Goal: Task Accomplishment & Management: Manage account settings

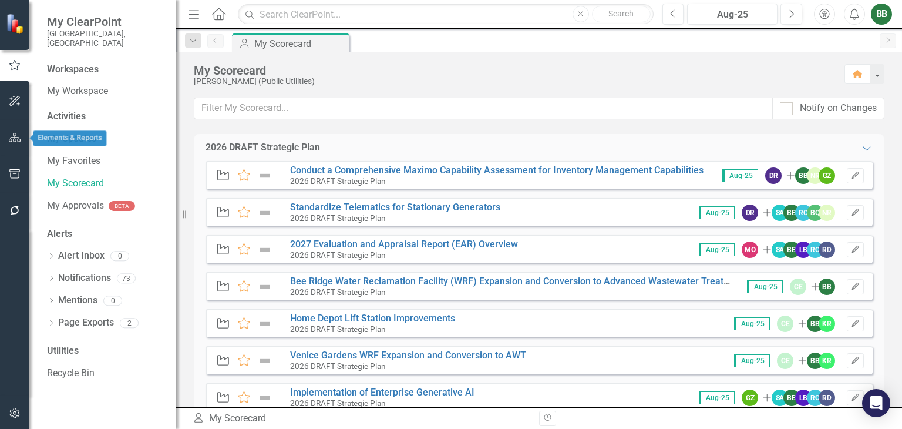
click at [13, 139] on icon "button" at bounding box center [15, 137] width 12 height 9
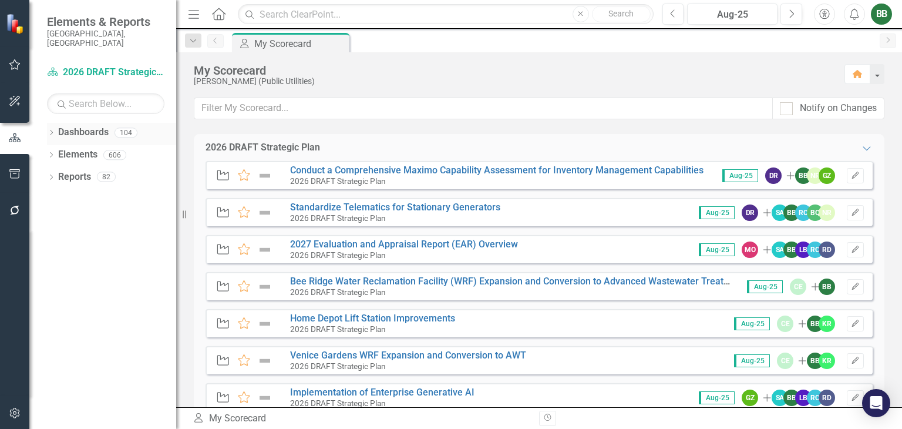
click at [53, 129] on div "Dropdown" at bounding box center [51, 134] width 8 height 10
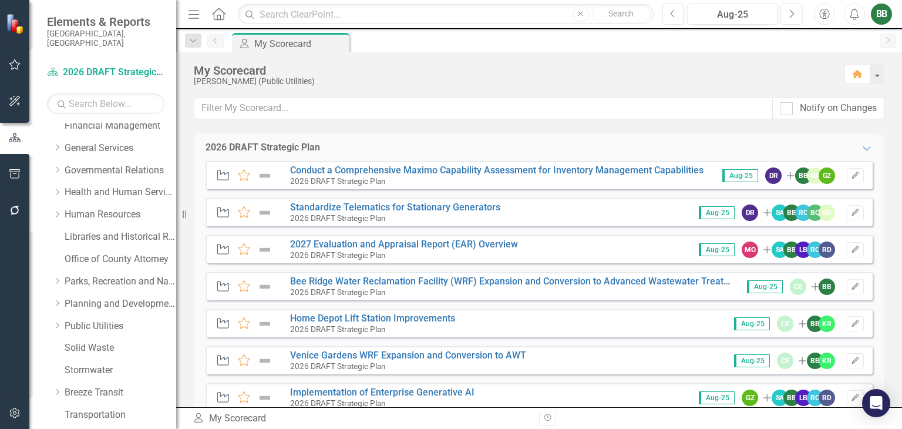
scroll to position [219, 0]
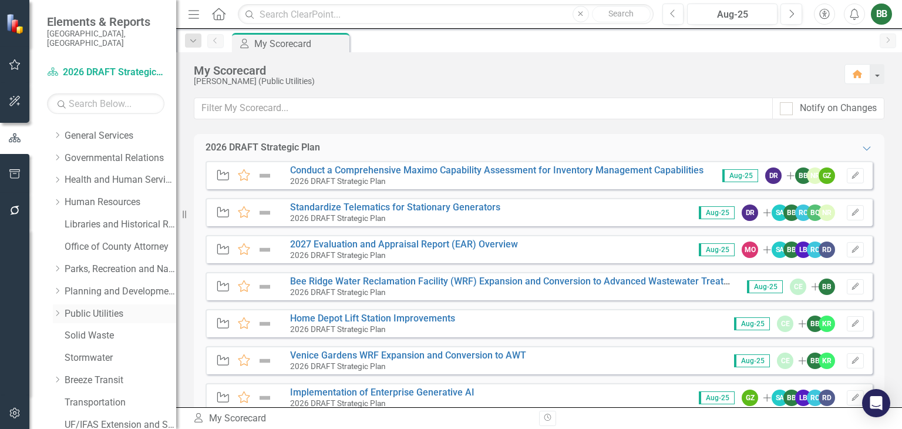
click at [56, 309] on icon "Dropdown" at bounding box center [57, 312] width 9 height 7
click at [83, 307] on link "Public Utilities" at bounding box center [121, 314] width 112 height 14
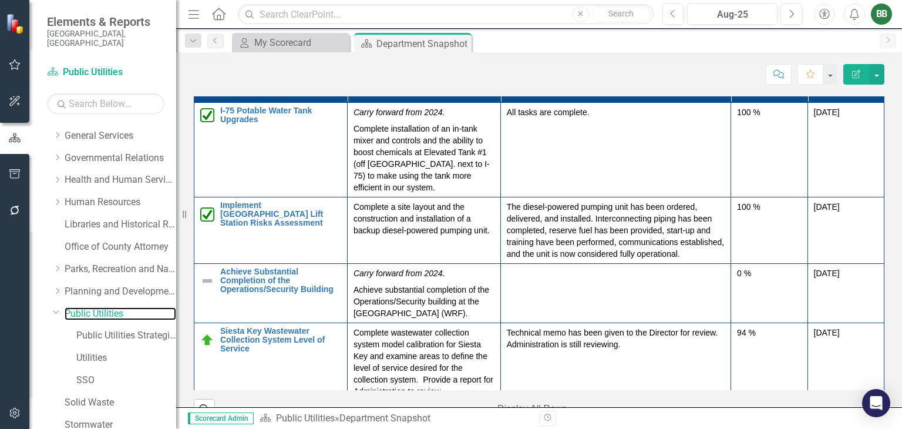
scroll to position [1677, 0]
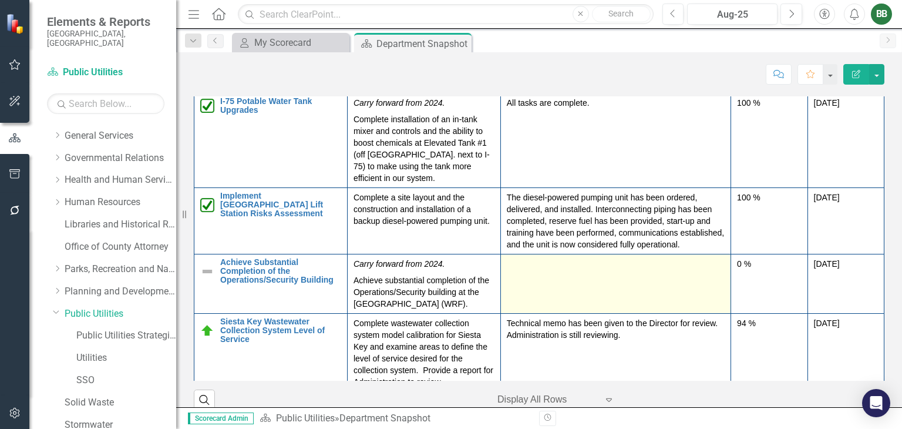
click at [596, 294] on td at bounding box center [615, 283] width 230 height 59
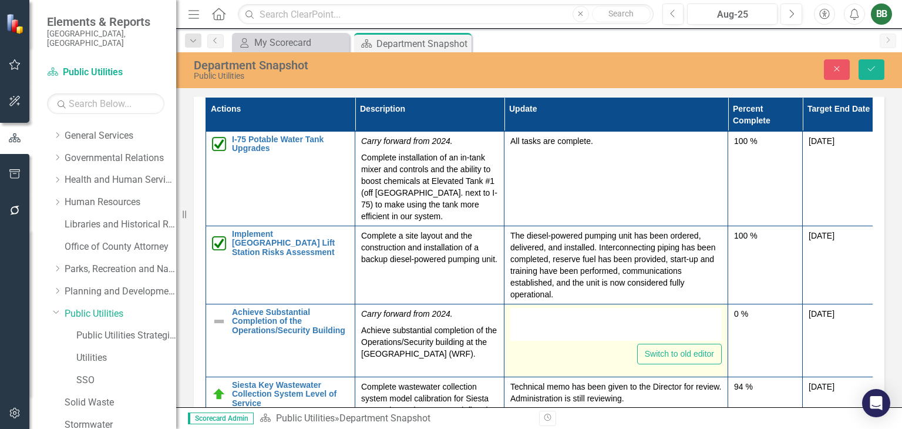
click at [563, 325] on div at bounding box center [615, 324] width 211 height 33
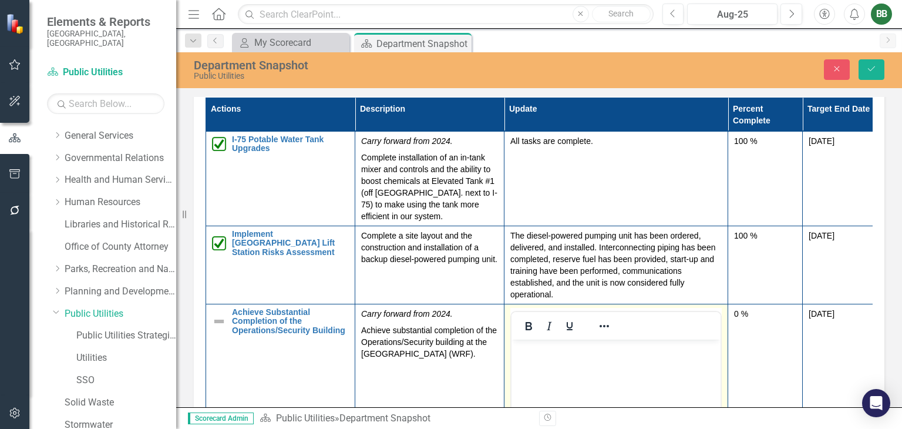
scroll to position [0, 0]
click at [541, 358] on body "Rich Text Area. Press ALT-0 for help." at bounding box center [615, 427] width 209 height 176
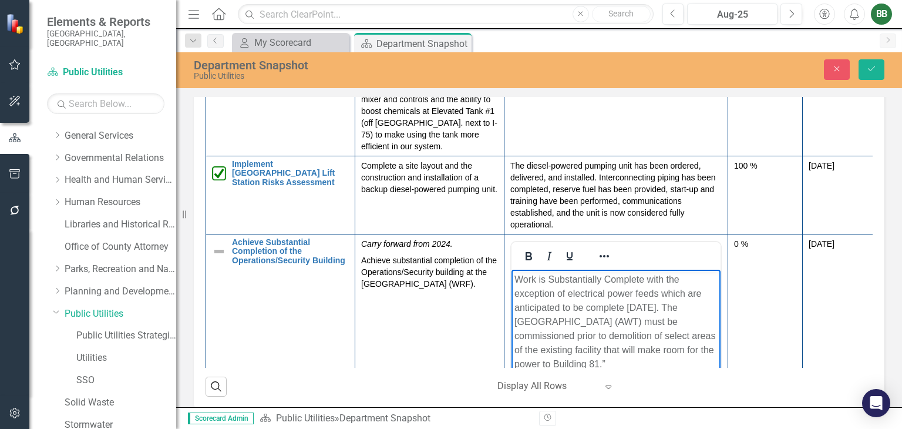
scroll to position [1734, 0]
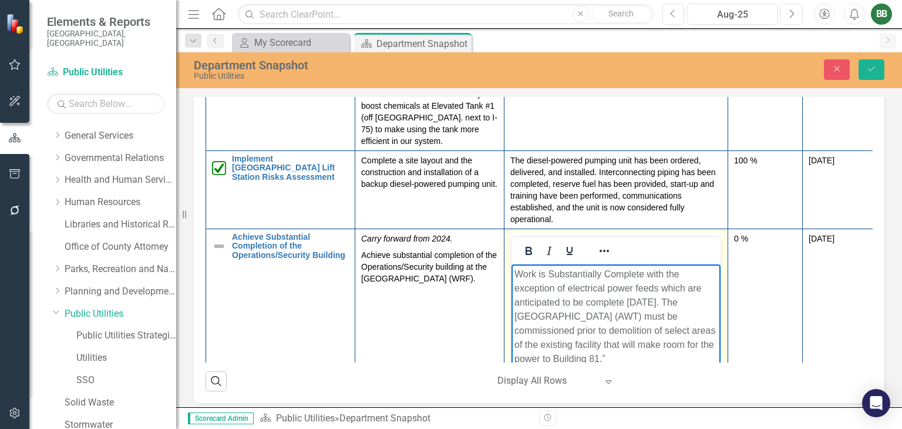
click at [699, 343] on p "Work is Substantially Complete with the exception of electrical power feeds whi…" at bounding box center [615, 316] width 203 height 99
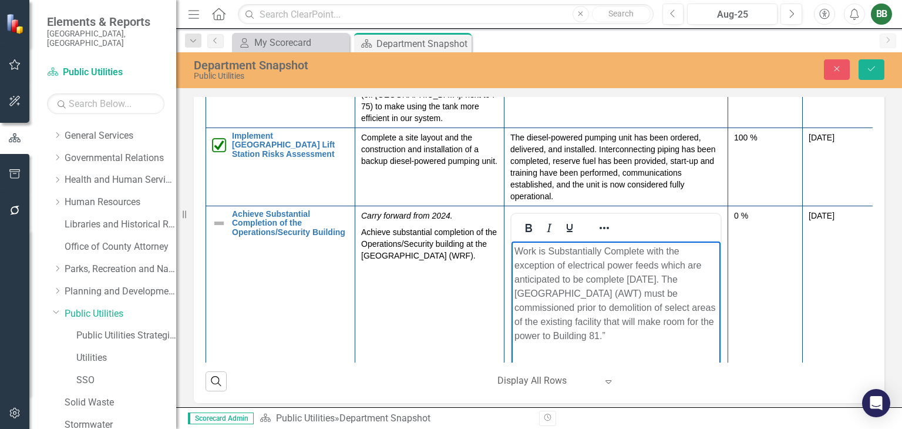
scroll to position [43, 0]
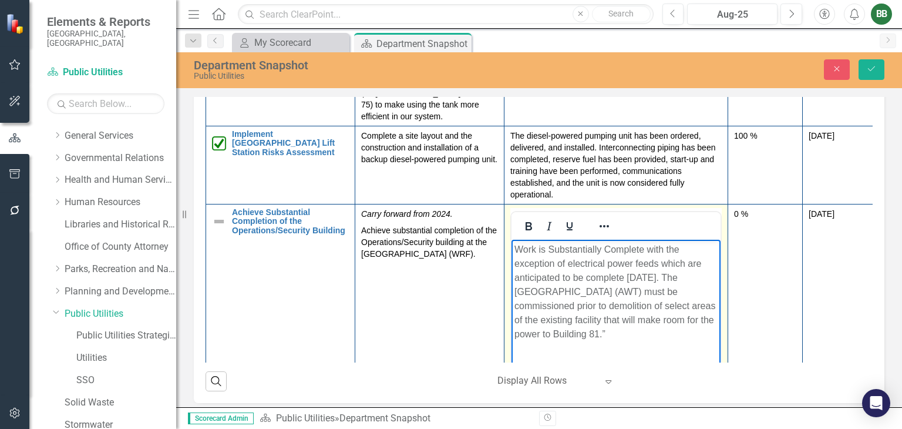
click at [629, 335] on p "Work is Substantially Complete with the exception of electrical power feeds whi…" at bounding box center [615, 291] width 203 height 99
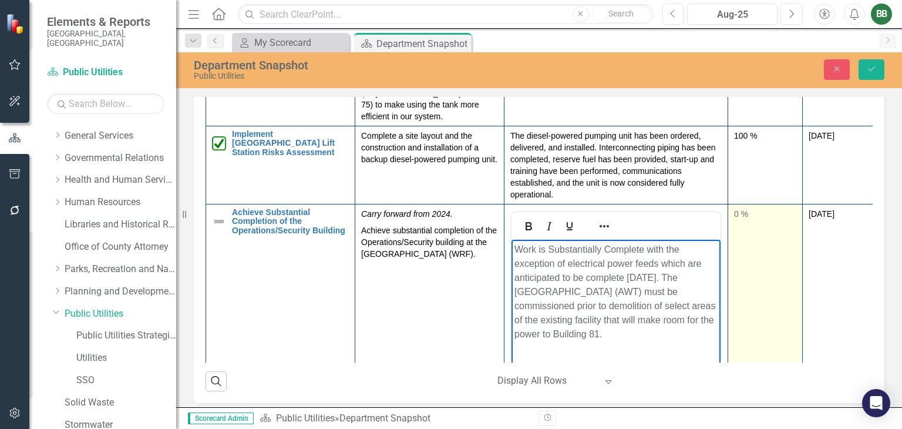
click at [743, 218] on div "0 %" at bounding box center [765, 214] width 62 height 12
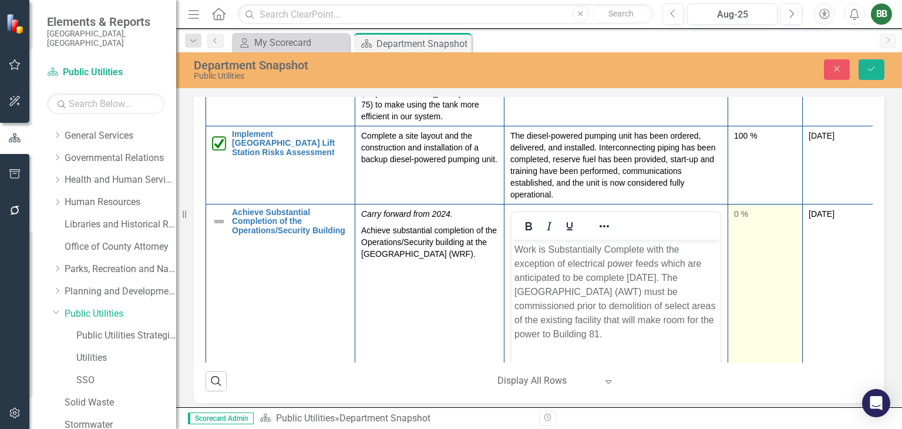
click at [739, 218] on div "0 %" at bounding box center [765, 214] width 62 height 12
click at [749, 218] on input "0" at bounding box center [765, 219] width 62 height 22
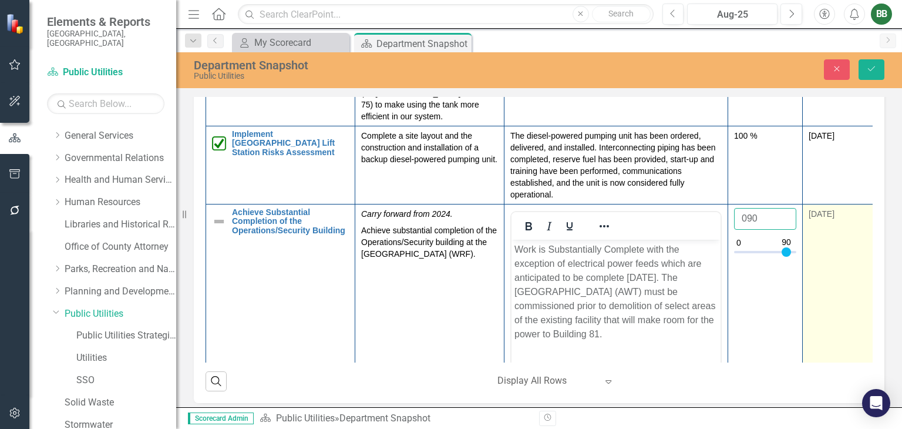
type input "090"
click at [847, 258] on td "[DATE]" at bounding box center [840, 343] width 75 height 278
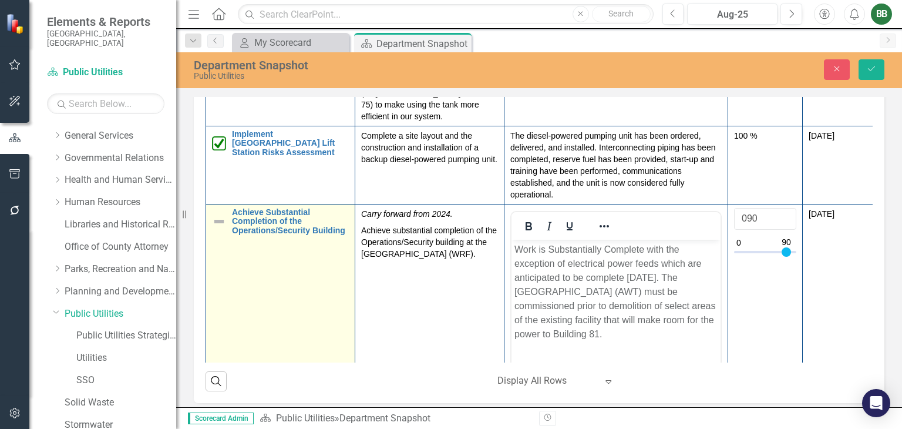
click at [219, 221] on img at bounding box center [219, 221] width 14 height 14
click at [218, 223] on img at bounding box center [219, 221] width 14 height 14
click at [238, 221] on icon at bounding box center [238, 220] width 6 height 4
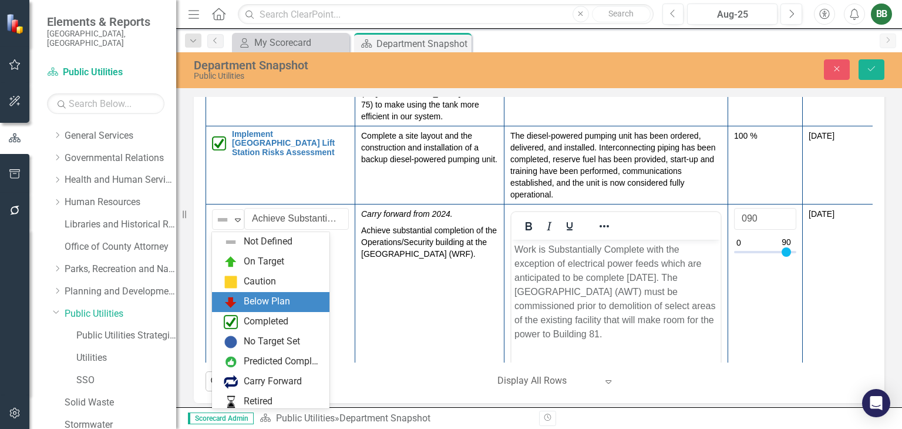
click at [254, 302] on div "Below Plan" at bounding box center [267, 302] width 46 height 14
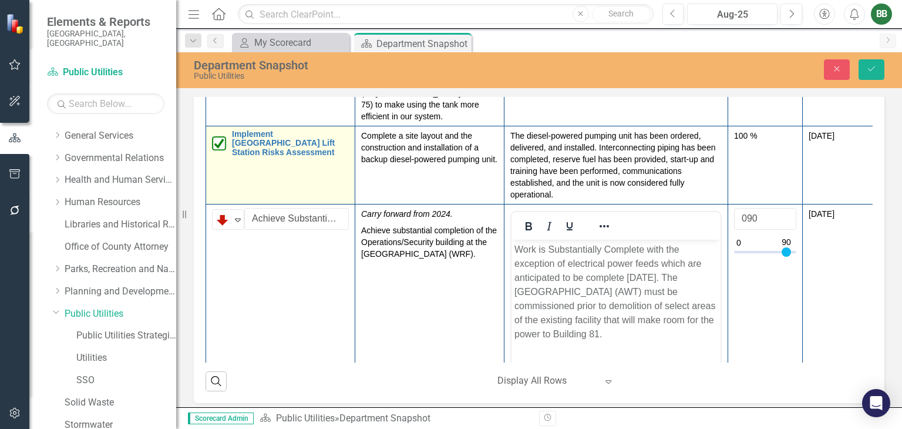
click at [292, 179] on td "Implement Heritage Oaks Lift Station Risks Assessment Edit Edit Action Link Ope…" at bounding box center [280, 165] width 149 height 78
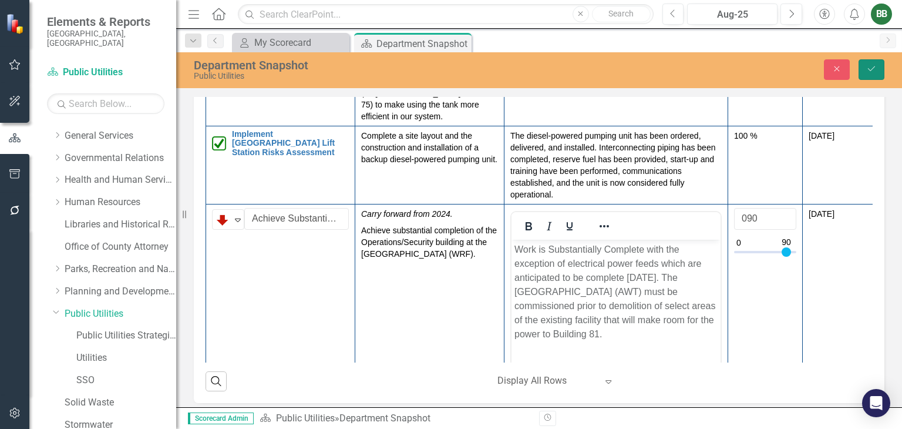
click at [874, 66] on icon "Save" at bounding box center [871, 69] width 11 height 8
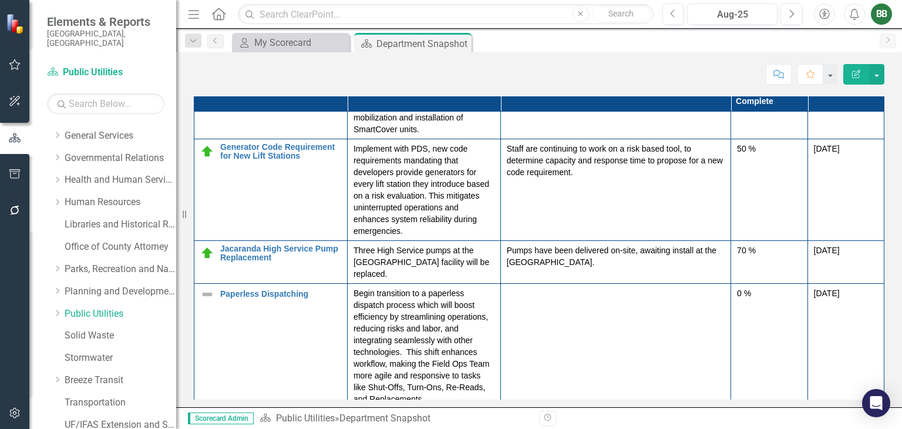
scroll to position [681, 0]
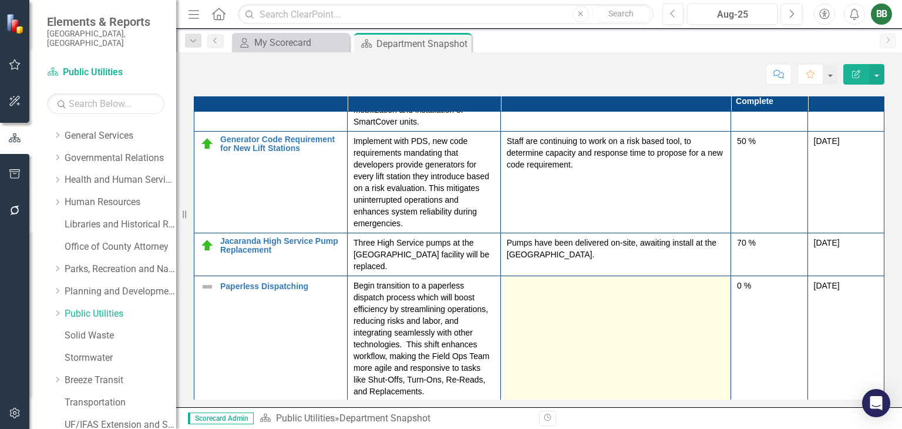
click at [551, 320] on td at bounding box center [615, 337] width 230 height 125
click at [522, 299] on td at bounding box center [615, 337] width 230 height 125
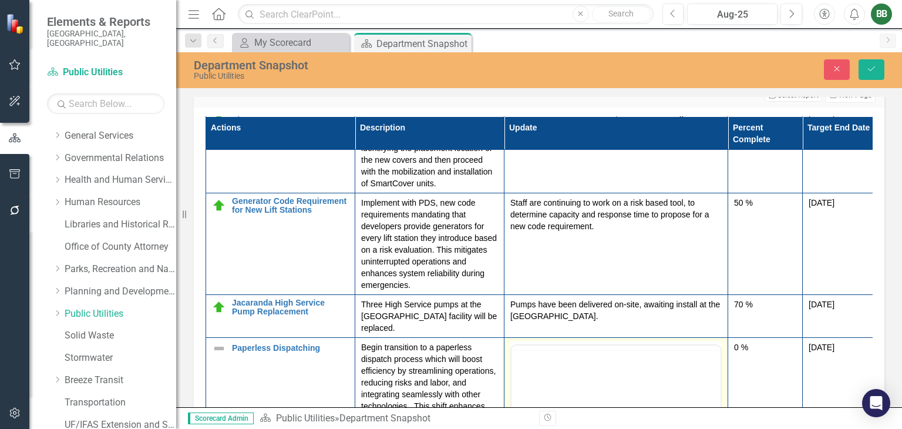
scroll to position [0, 0]
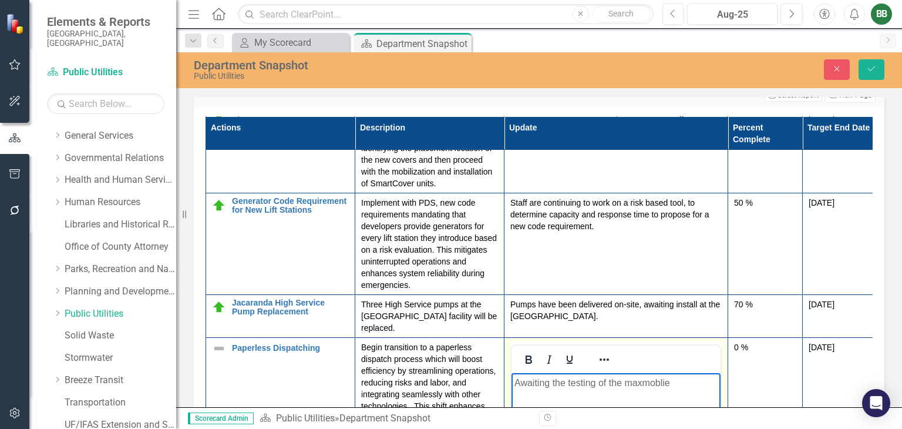
click at [642, 381] on p "Awaiting the testing of the maxmoblie" at bounding box center [615, 383] width 203 height 14
click at [699, 388] on p "Awaiting the testing of the Maximo-moblie" at bounding box center [615, 383] width 203 height 14
click at [675, 386] on p "Awaiting the testing of the Maximo-moblie" at bounding box center [615, 383] width 203 height 14
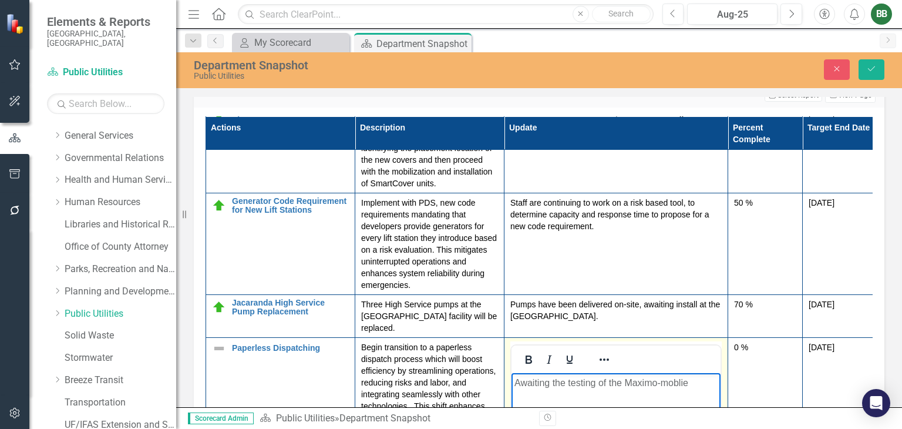
click at [698, 379] on p "Awaiting the testing of the Maximo-moblie" at bounding box center [615, 383] width 203 height 14
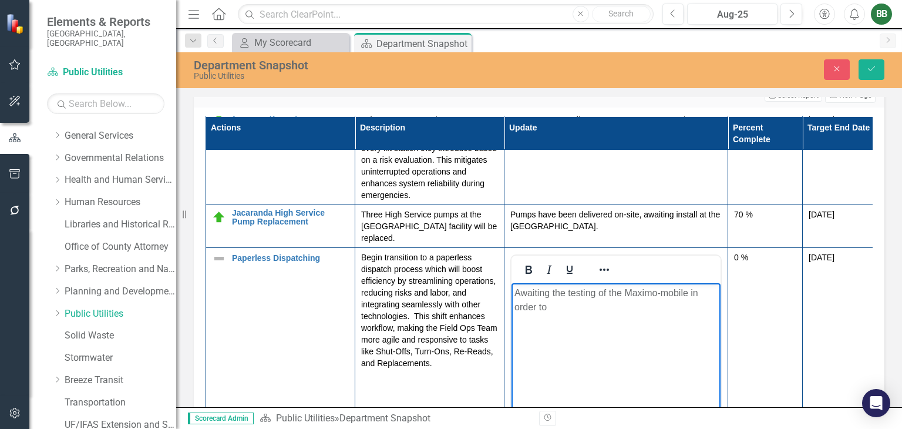
scroll to position [777, 0]
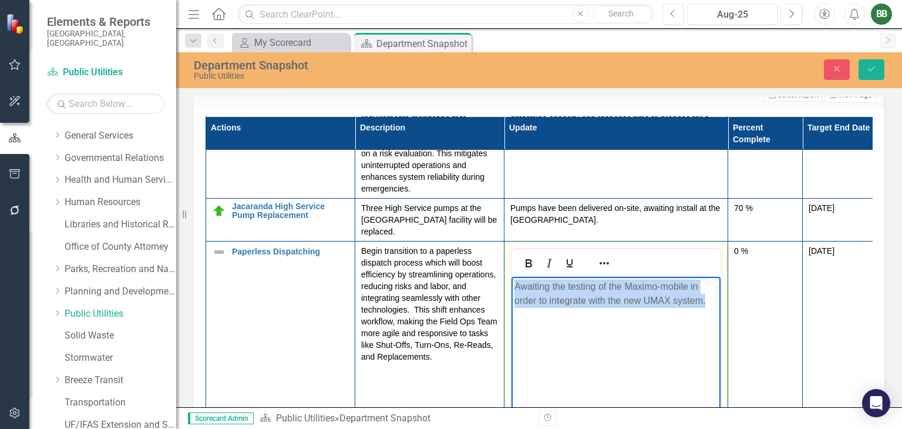
drag, startPoint x: 712, startPoint y: 301, endPoint x: 501, endPoint y: 279, distance: 212.5
click at [511, 279] on html "Awaiting the testing of the Maximo-mobile in order to integrate with the new UM…" at bounding box center [615, 365] width 209 height 176
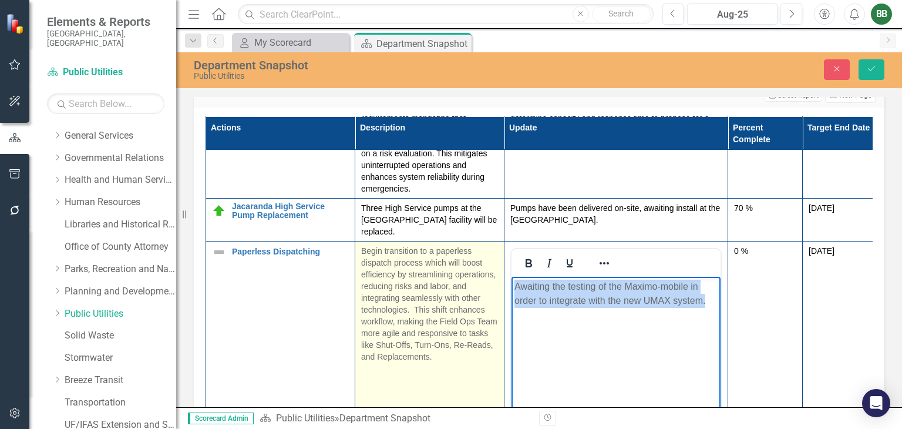
copy p "Awaiting the testing of the Maximo-mobile in order to integrate with the new UM…"
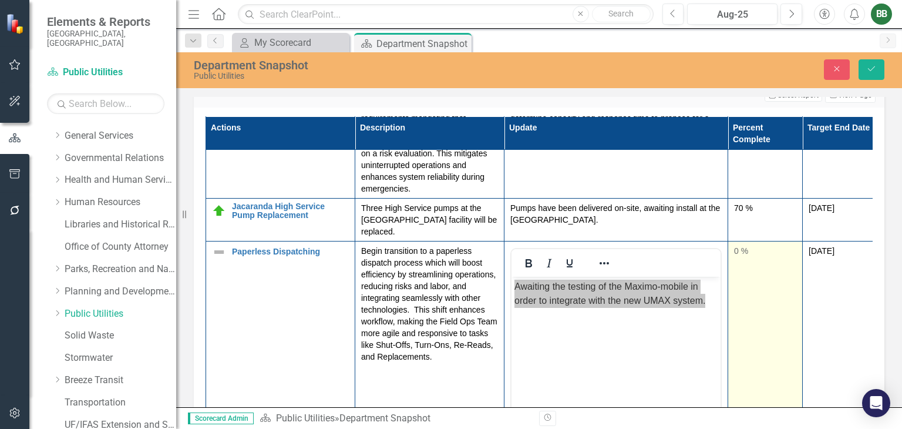
click at [746, 245] on div "0 %" at bounding box center [765, 251] width 62 height 12
click at [744, 245] on div "0 %" at bounding box center [765, 251] width 62 height 12
click at [753, 245] on input "0" at bounding box center [765, 256] width 62 height 22
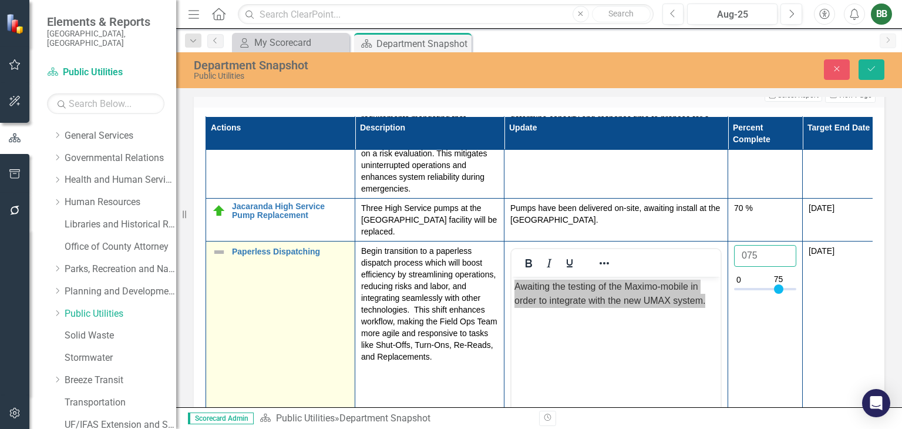
type input "075"
click at [221, 245] on img at bounding box center [219, 252] width 14 height 14
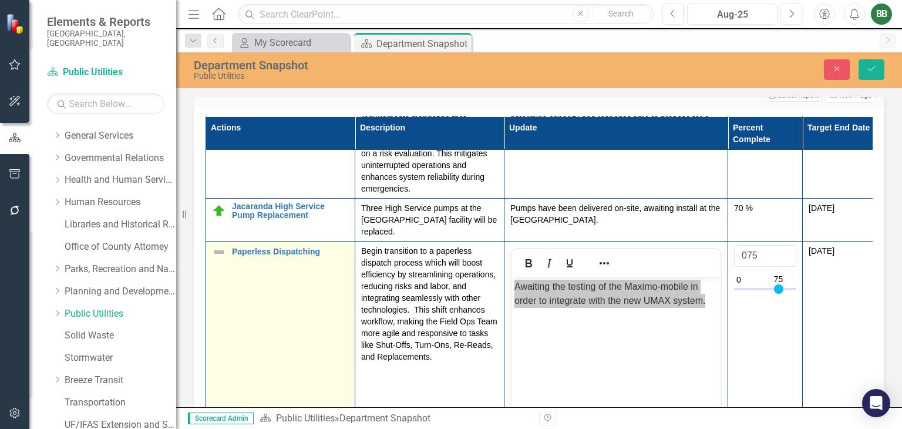
click at [221, 245] on img at bounding box center [219, 252] width 14 height 14
click at [238, 252] on icon "Expand" at bounding box center [238, 256] width 12 height 9
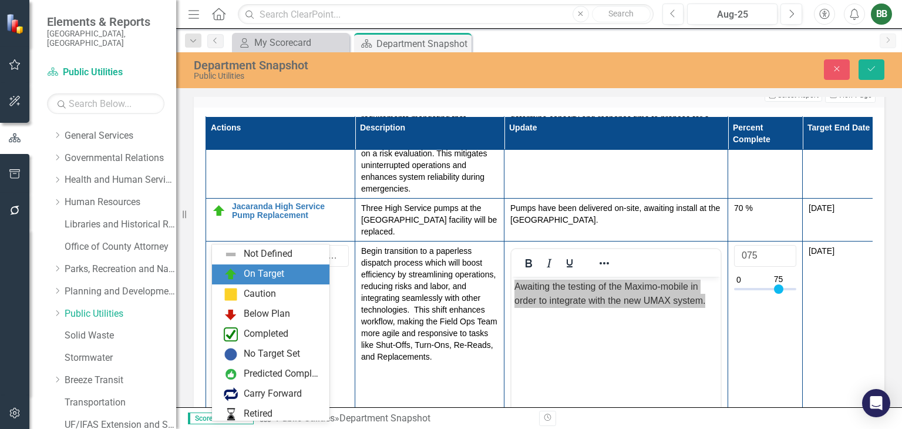
click at [241, 281] on div "On Target" at bounding box center [270, 274] width 117 height 20
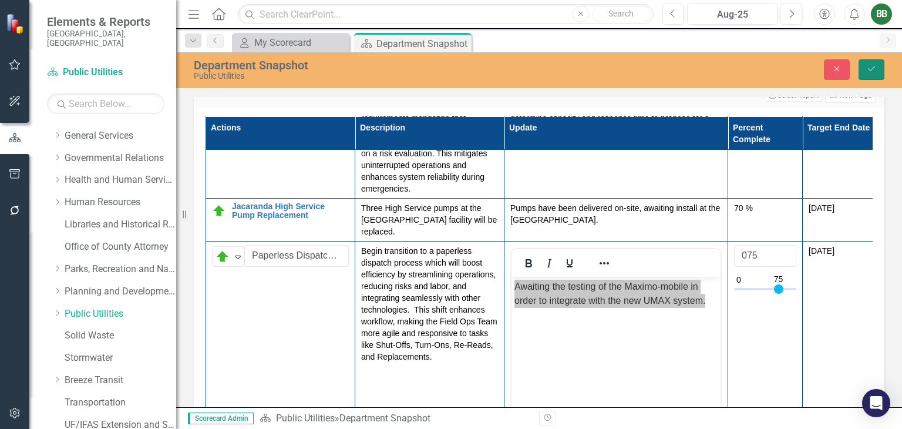
click at [878, 72] on button "Save" at bounding box center [871, 69] width 26 height 21
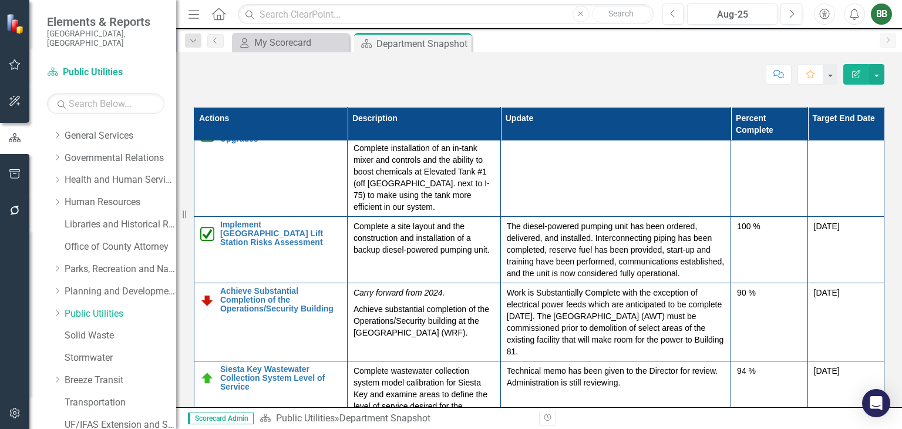
scroll to position [0, 0]
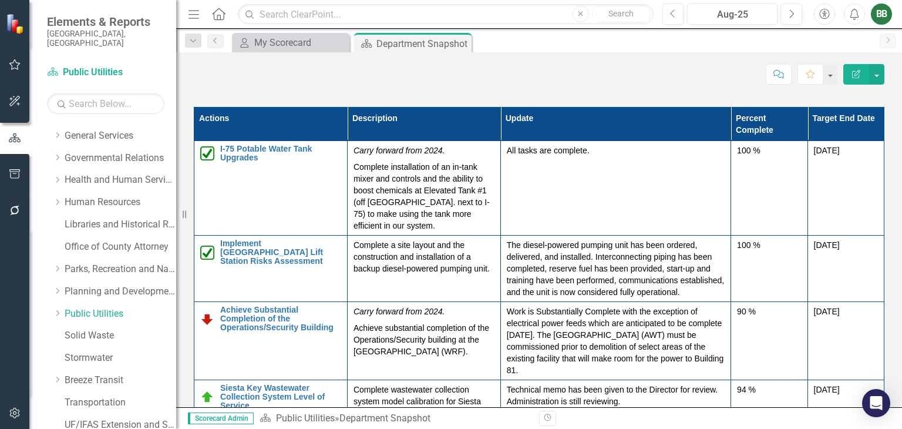
click at [323, 122] on th "Actions" at bounding box center [270, 123] width 153 height 33
click at [335, 120] on th "Actions Sort Ascending" at bounding box center [270, 123] width 153 height 33
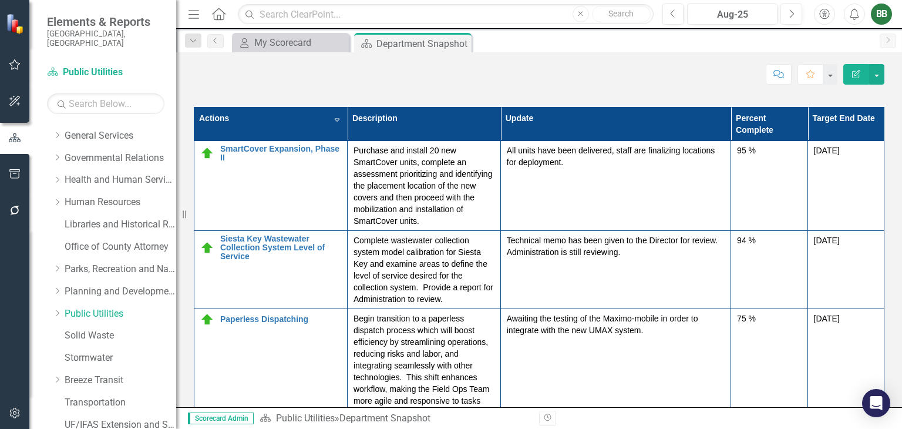
click at [333, 120] on th "Actions Sort Descending" at bounding box center [270, 123] width 153 height 33
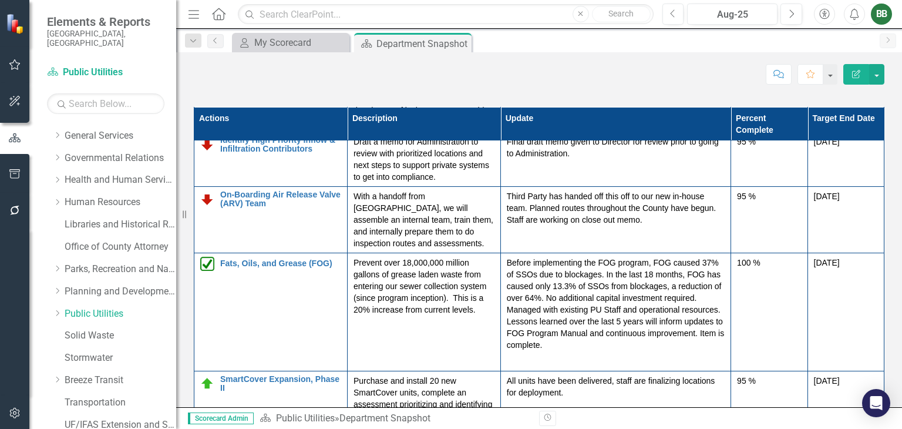
scroll to position [382, 0]
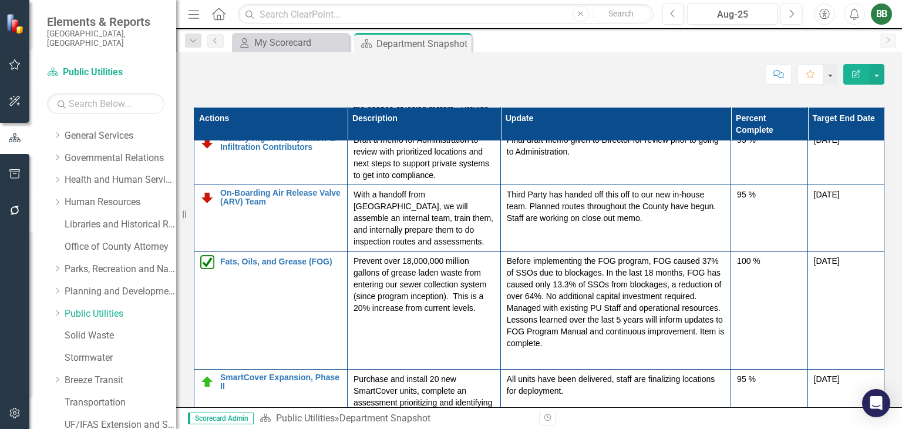
click at [334, 117] on th "Actions" at bounding box center [270, 123] width 153 height 33
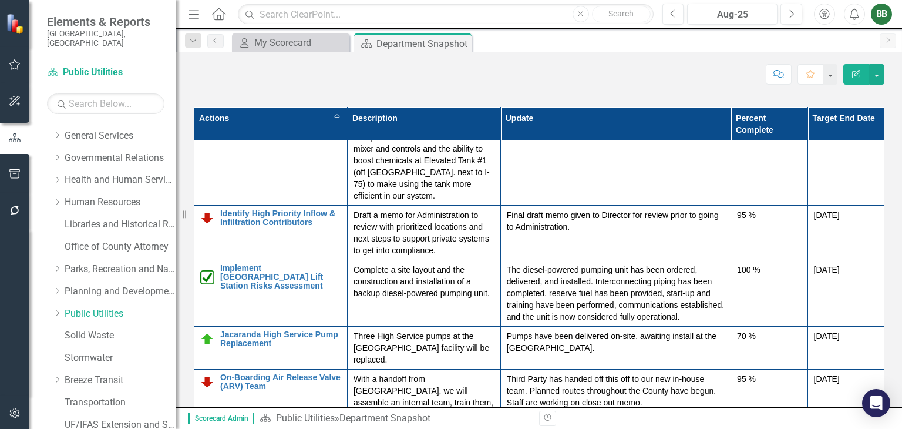
click at [330, 123] on th "Actions Sort Ascending" at bounding box center [270, 123] width 153 height 33
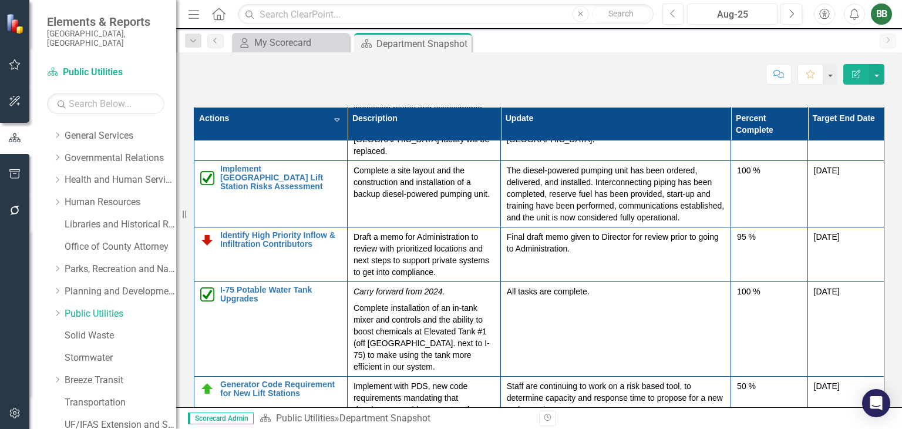
click at [332, 120] on th "Actions Sort Descending" at bounding box center [270, 123] width 153 height 33
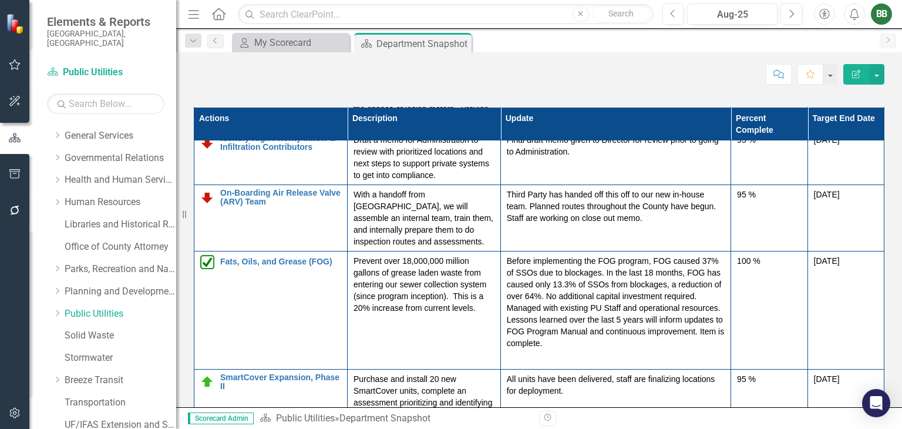
click at [332, 120] on th "Actions" at bounding box center [270, 123] width 153 height 33
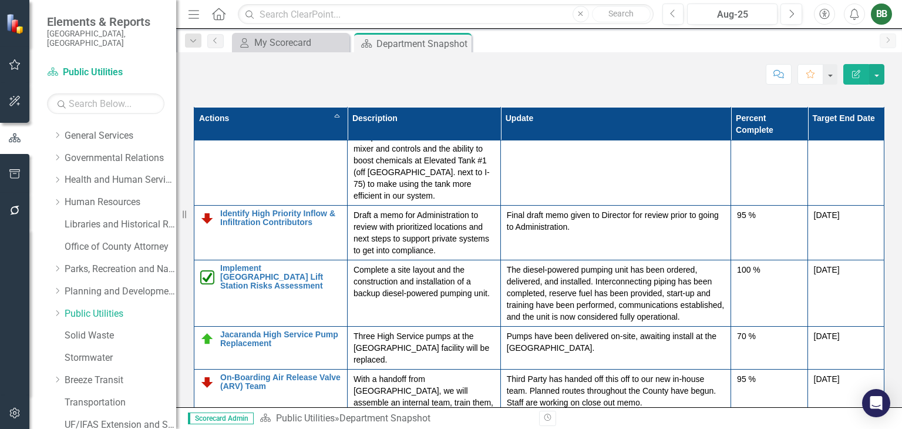
click at [331, 120] on th "Actions Sort Ascending" at bounding box center [270, 123] width 153 height 33
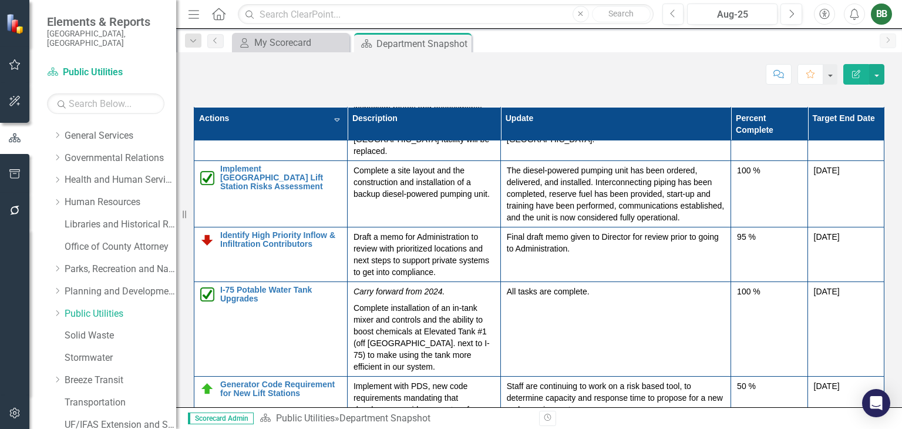
click at [773, 131] on th "Percent Complete" at bounding box center [769, 123] width 76 height 33
click at [784, 130] on th "Percent Complete Sort Ascending" at bounding box center [769, 123] width 76 height 33
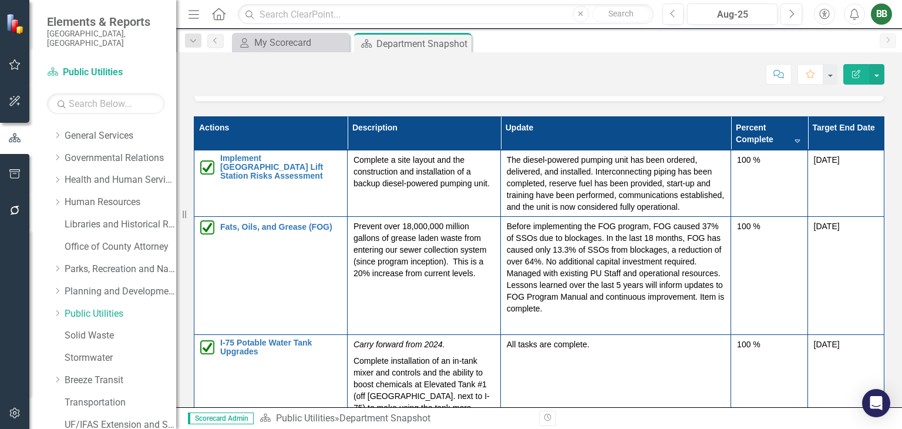
scroll to position [1630, 0]
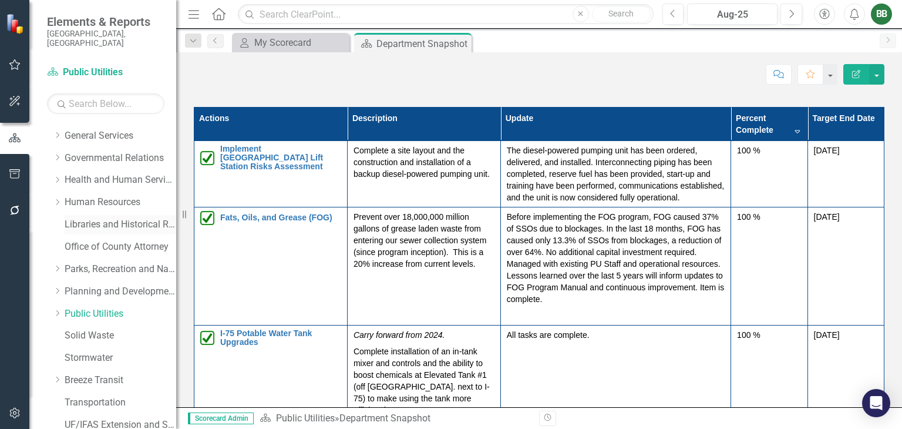
drag, startPoint x: 185, startPoint y: 212, endPoint x: 92, endPoint y: 214, distance: 93.4
click at [92, 214] on div "Elements & Reports [GEOGRAPHIC_DATA], [GEOGRAPHIC_DATA] Dashboard Public Utilit…" at bounding box center [88, 214] width 176 height 429
drag, startPoint x: 182, startPoint y: 212, endPoint x: 153, endPoint y: 211, distance: 28.8
click at [153, 211] on div "Elements & Reports [GEOGRAPHIC_DATA], [GEOGRAPHIC_DATA] Dashboard Public Utilit…" at bounding box center [88, 214] width 176 height 429
click at [11, 67] on icon "button" at bounding box center [15, 64] width 12 height 9
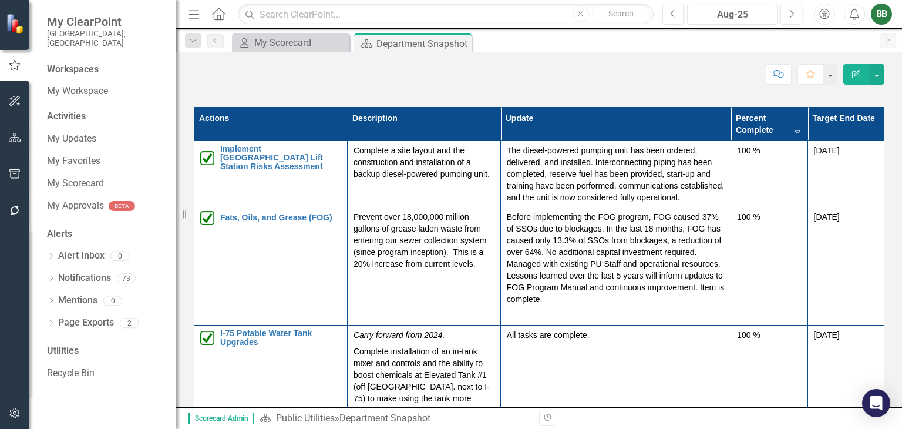
drag, startPoint x: 184, startPoint y: 211, endPoint x: 157, endPoint y: 201, distance: 29.3
click at [157, 201] on div "My ClearPoint [GEOGRAPHIC_DATA], [GEOGRAPHIC_DATA] Workspaces My Workspace Acti…" at bounding box center [88, 214] width 176 height 429
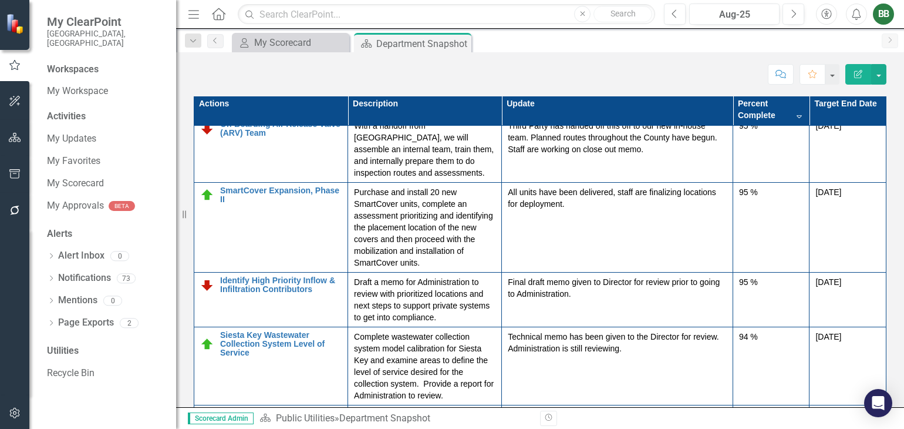
scroll to position [294, 0]
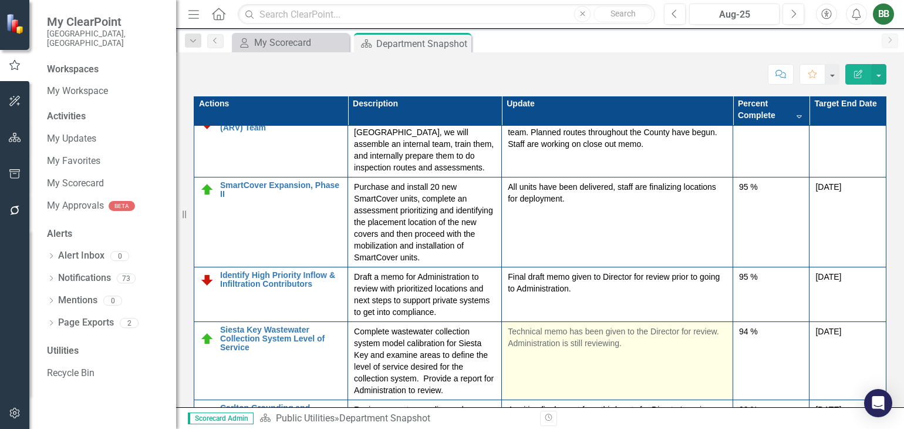
click at [649, 349] on p "Technical memo has been given to the Director for review. Administration is sti…" at bounding box center [617, 336] width 219 height 23
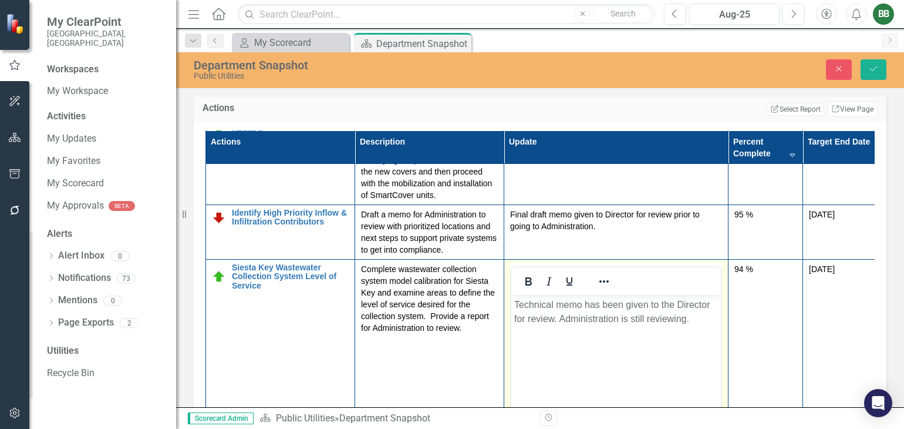
scroll to position [420, 0]
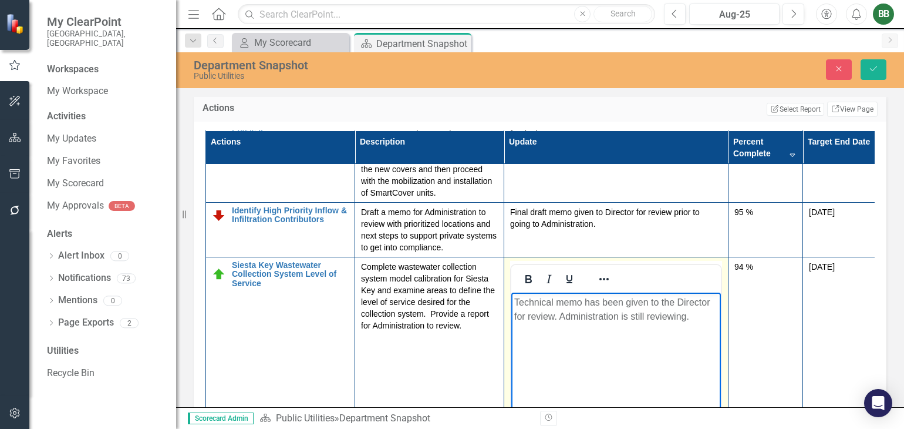
click at [700, 318] on p "Technical memo has been given to the Director for review. Administration is sti…" at bounding box center [616, 309] width 204 height 28
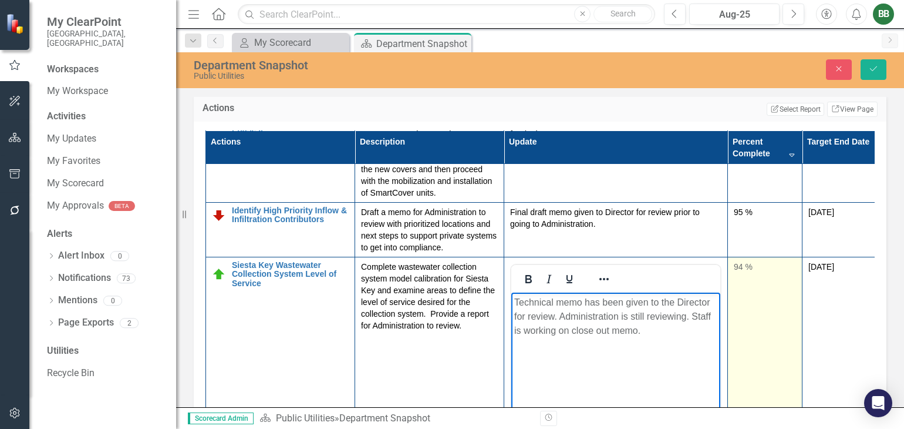
click at [760, 287] on td "94 %" at bounding box center [765, 396] width 75 height 278
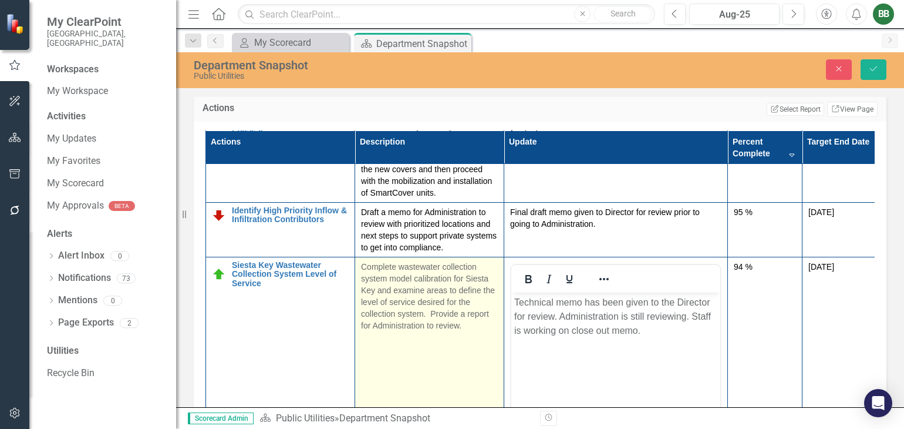
click at [427, 369] on td "Complete wastewater collection system model calibration for Siesta Key and exam…" at bounding box center [429, 396] width 149 height 278
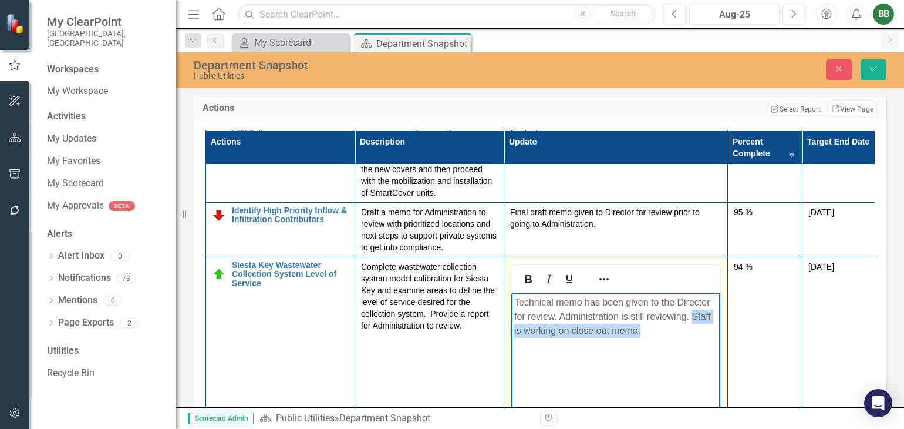
drag, startPoint x: 660, startPoint y: 332, endPoint x: 690, endPoint y: 315, distance: 34.4
click at [690, 315] on p "Technical memo has been given to the Director for review. Administration is sti…" at bounding box center [615, 316] width 203 height 42
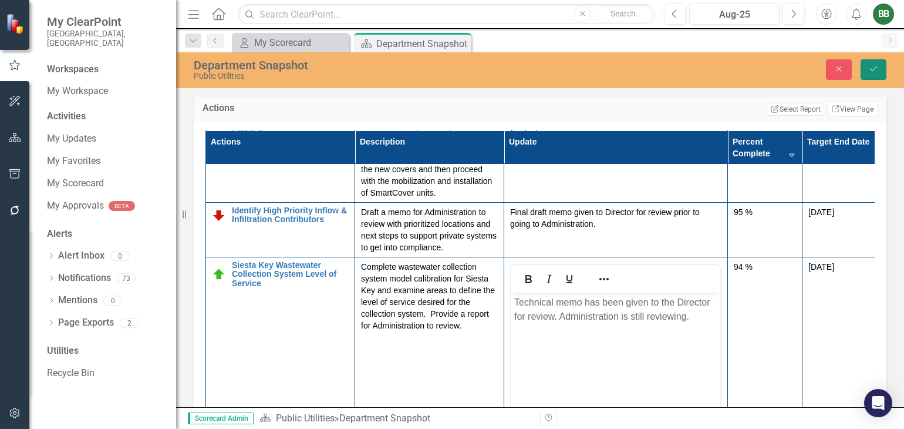
click at [871, 71] on icon "Save" at bounding box center [873, 69] width 11 height 8
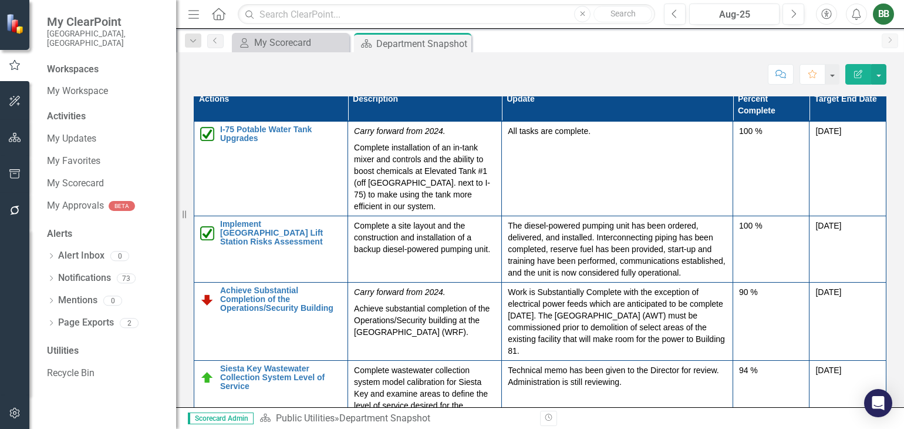
scroll to position [1653, 0]
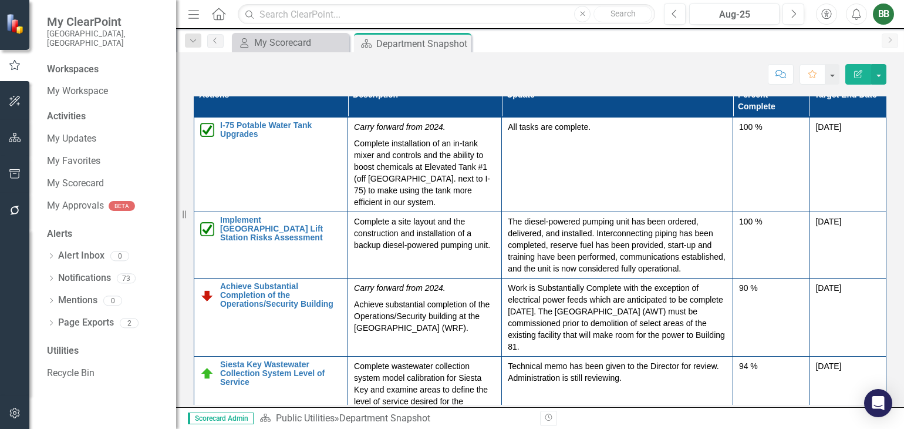
click at [770, 106] on th "Percent Complete" at bounding box center [771, 99] width 77 height 33
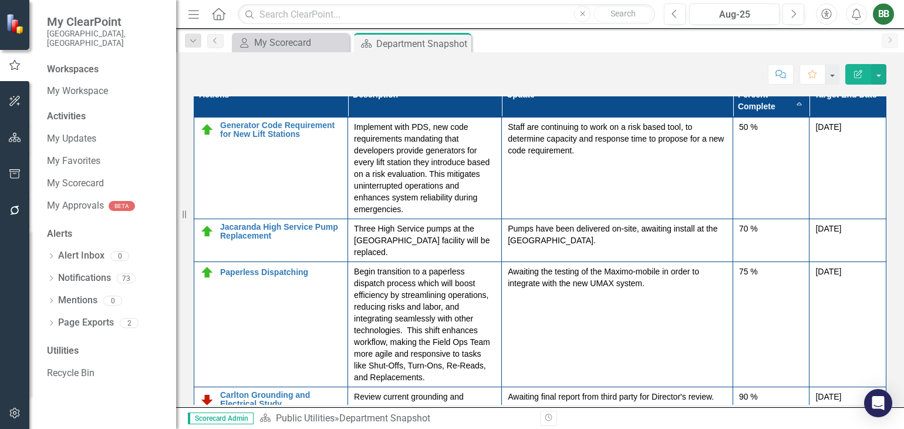
click at [780, 110] on th "Percent Complete Sort Ascending" at bounding box center [771, 99] width 77 height 33
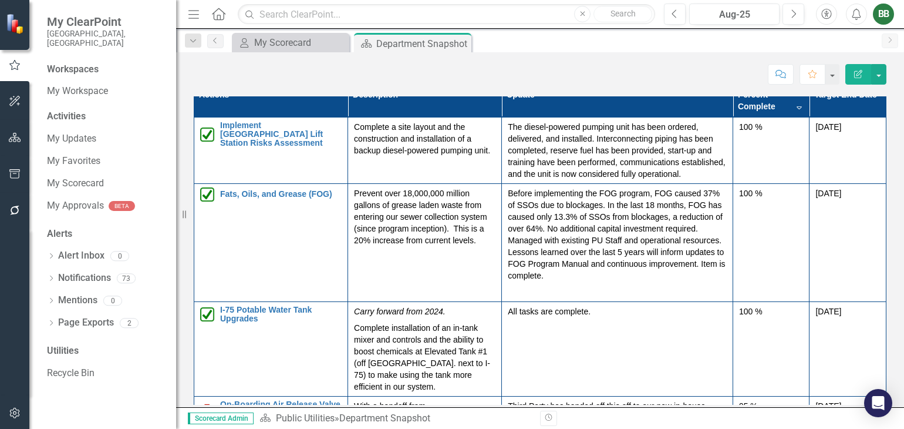
click at [780, 110] on th "Percent Complete Sort Descending" at bounding box center [771, 99] width 77 height 33
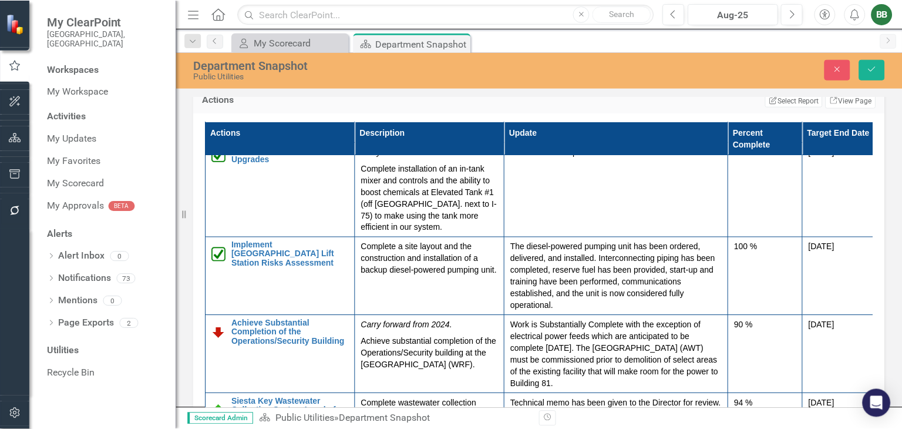
scroll to position [0, 0]
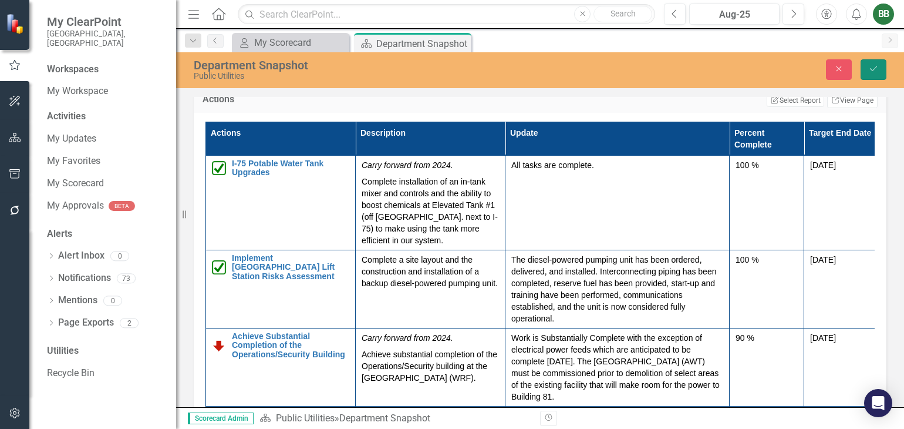
click at [874, 74] on button "Save" at bounding box center [874, 69] width 26 height 21
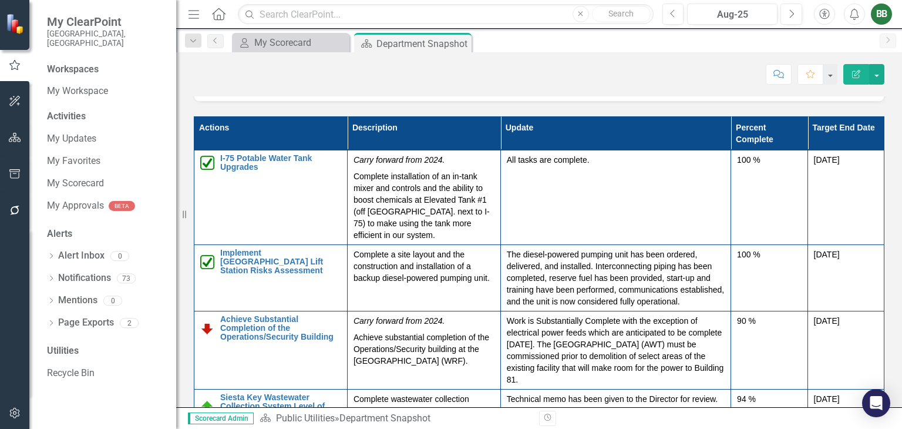
scroll to position [1630, 0]
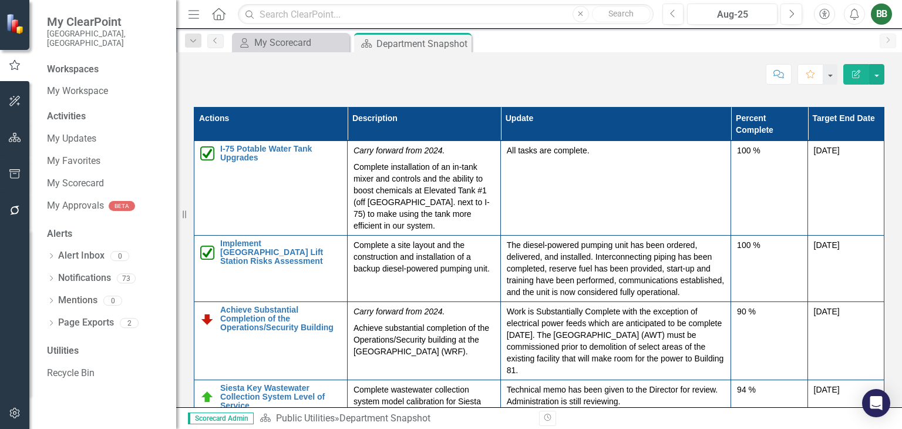
click at [766, 133] on th "Percent Complete" at bounding box center [769, 123] width 76 height 33
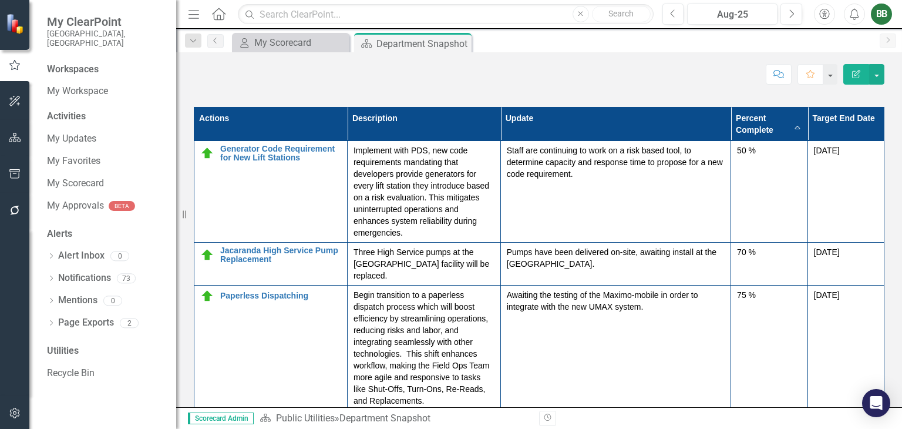
click at [780, 130] on th "Percent Complete Sort Ascending" at bounding box center [769, 123] width 76 height 33
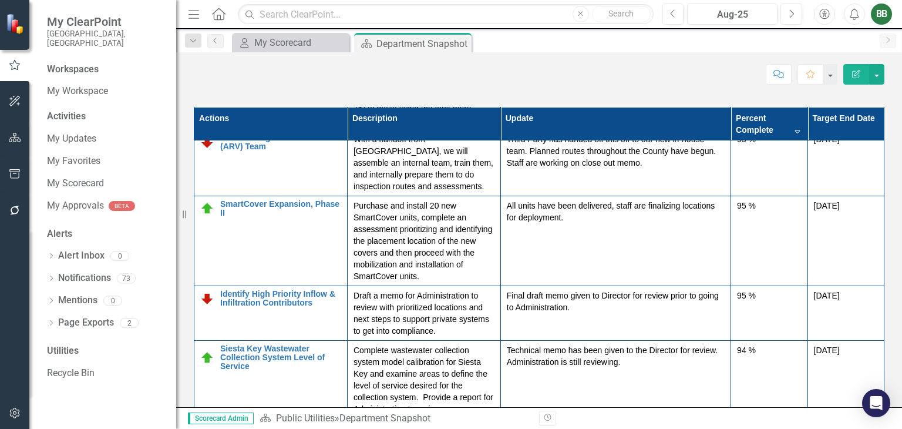
scroll to position [291, 0]
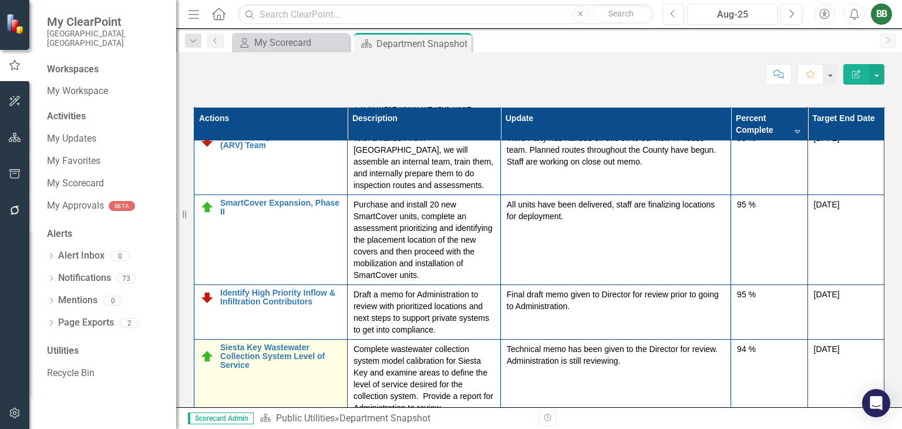
click at [207, 363] on img at bounding box center [207, 356] width 14 height 14
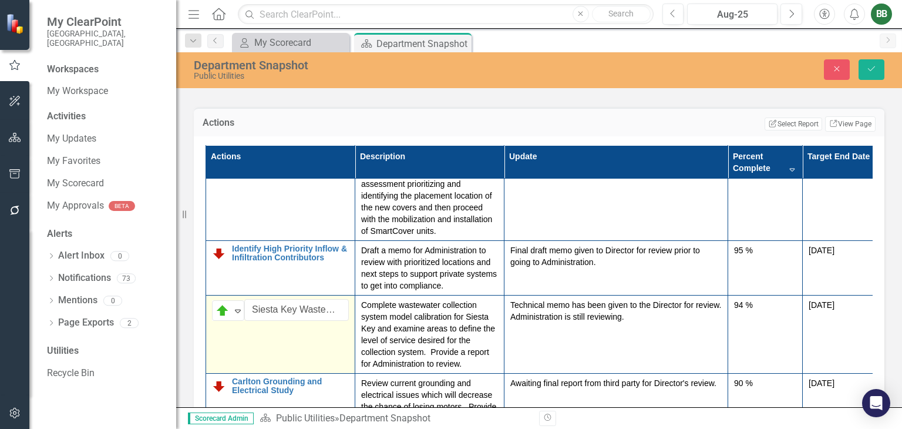
scroll to position [403, 0]
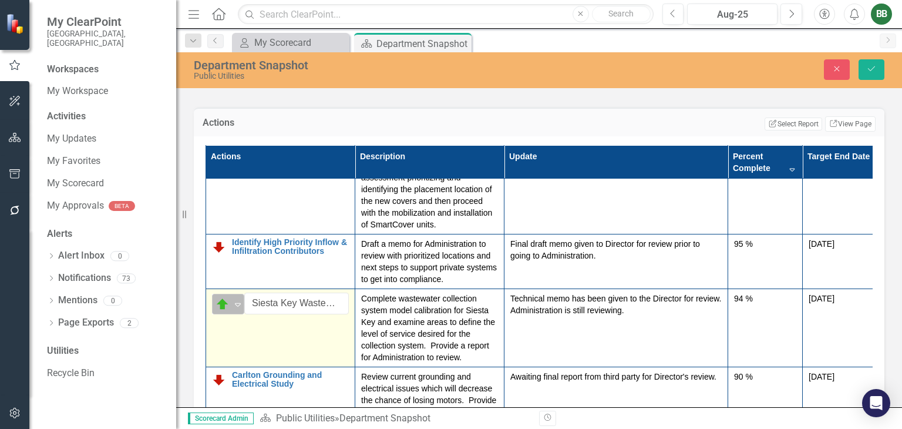
click at [235, 299] on icon "Expand" at bounding box center [238, 303] width 12 height 9
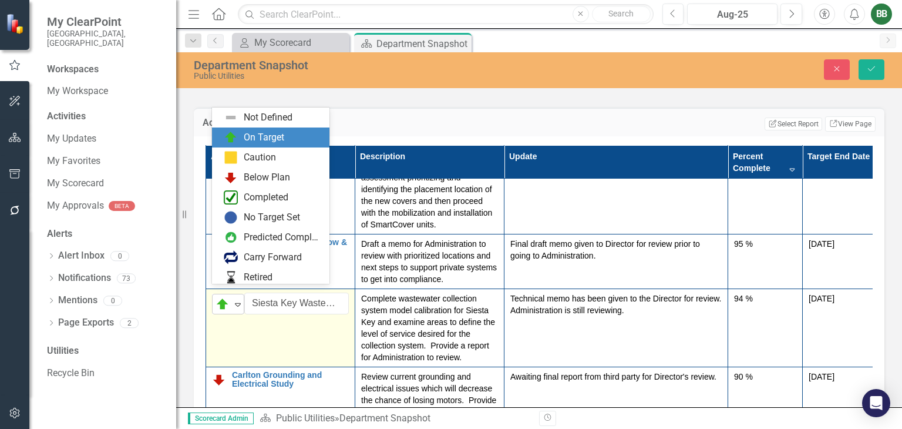
scroll to position [20, 0]
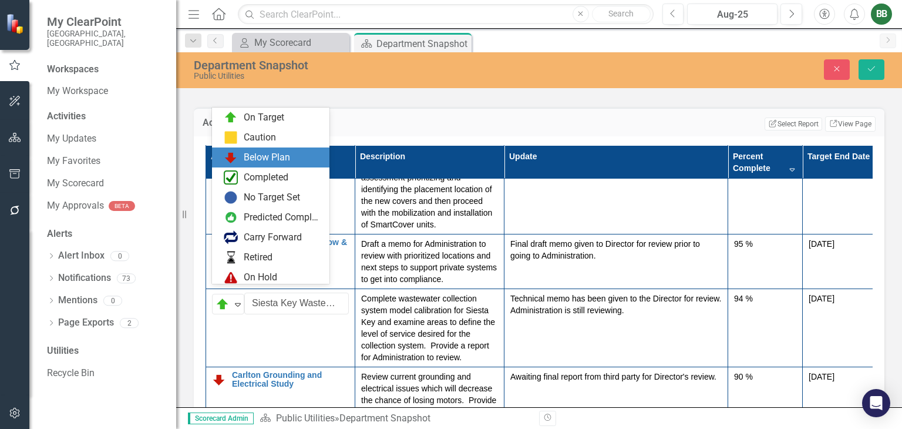
click at [271, 157] on div "Below Plan" at bounding box center [267, 158] width 46 height 14
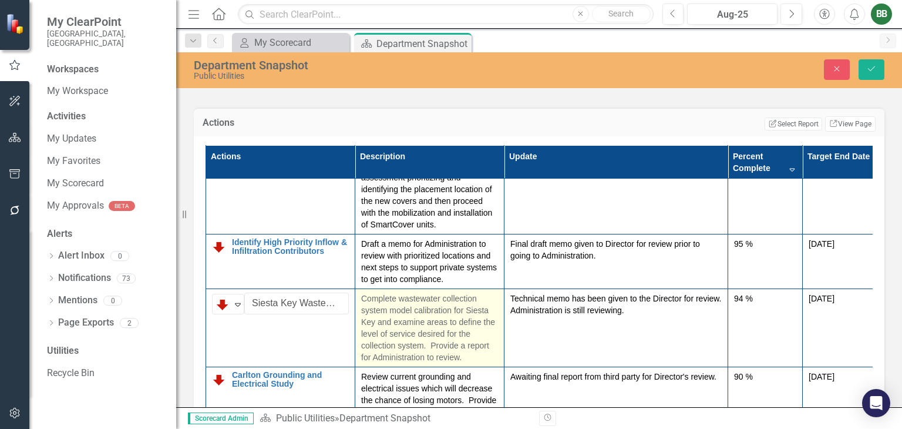
click at [395, 319] on p "Complete wastewater collection system model calibration for Siesta Key and exam…" at bounding box center [429, 327] width 137 height 70
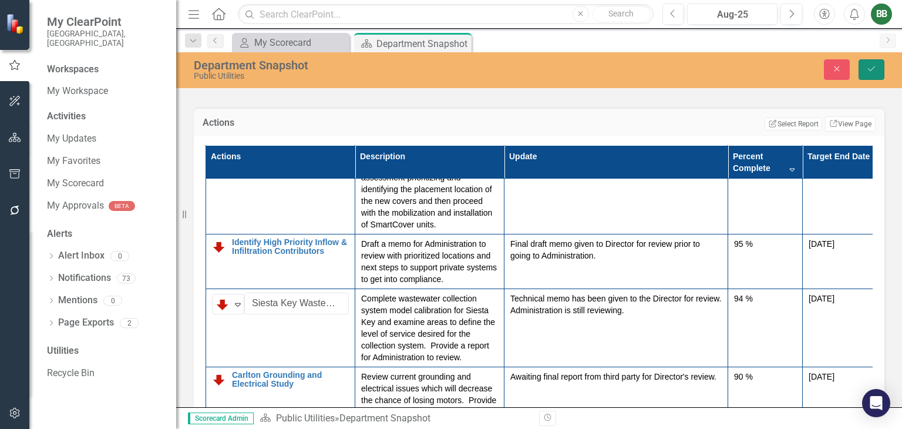
click at [879, 63] on button "Save" at bounding box center [871, 69] width 26 height 21
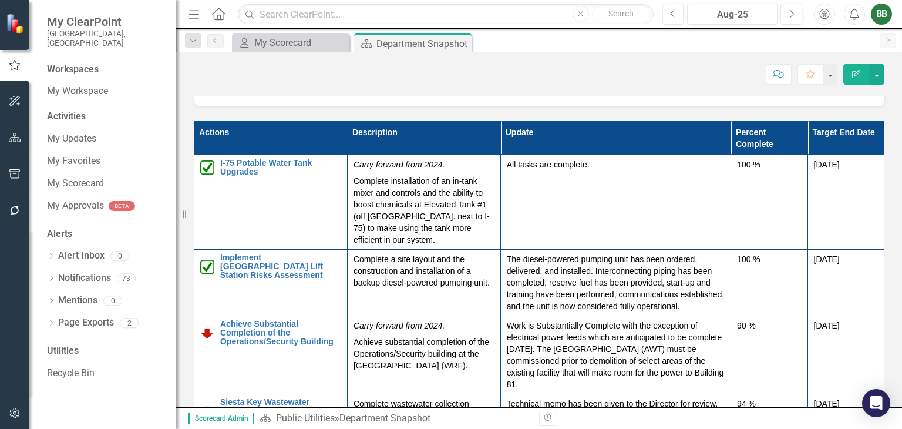
scroll to position [1616, 0]
click at [753, 139] on th "Percent Complete" at bounding box center [769, 137] width 76 height 33
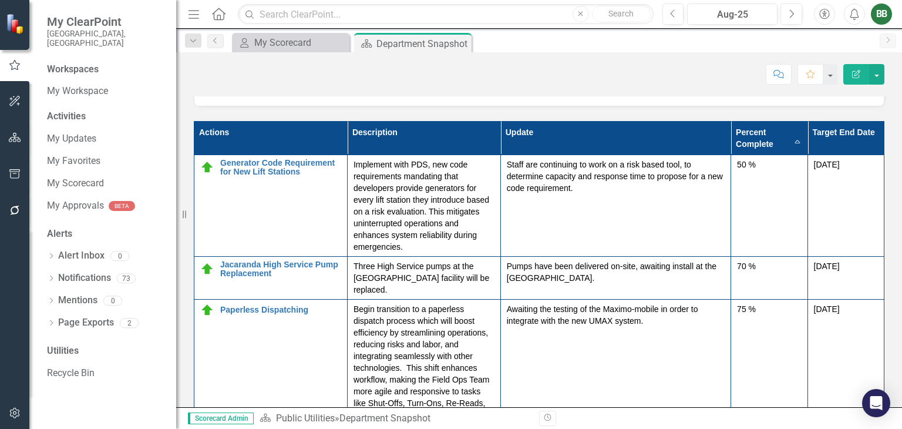
click at [753, 139] on th "Percent Complete Sort Ascending" at bounding box center [769, 137] width 76 height 33
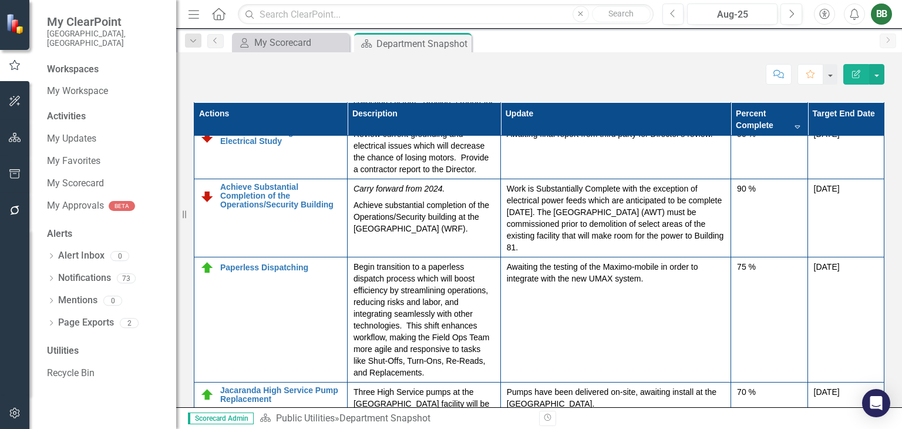
scroll to position [580, 0]
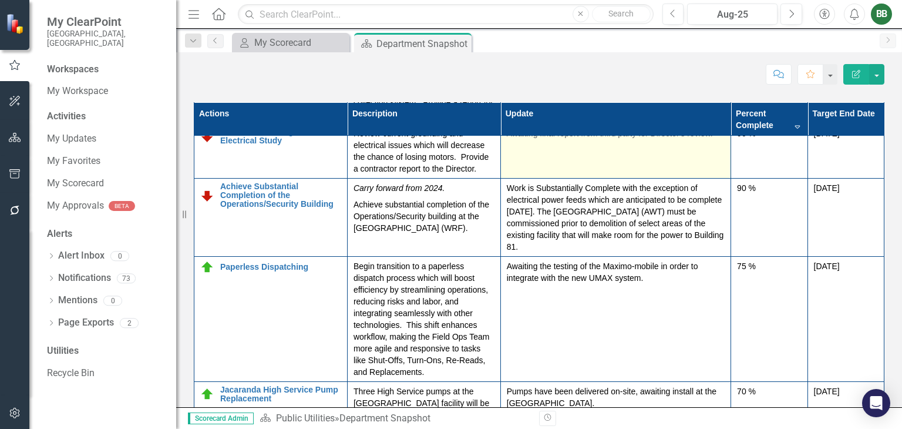
click at [699, 139] on p "Awaiting final report from third party for Director's review." at bounding box center [616, 133] width 218 height 12
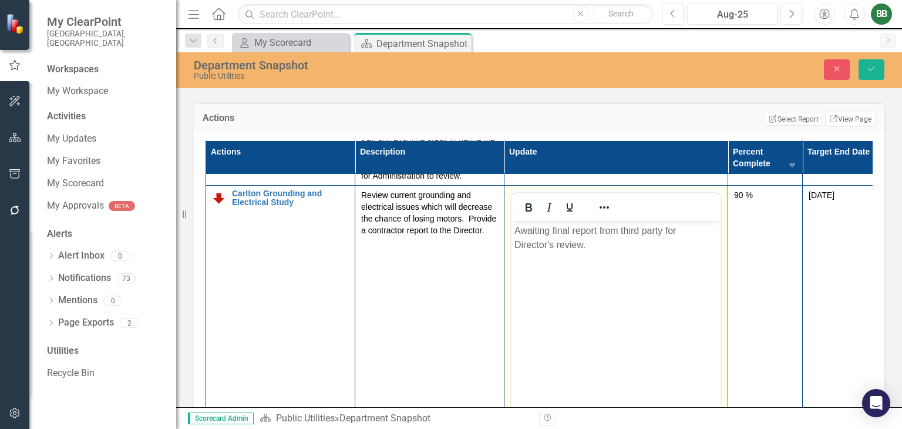
scroll to position [0, 0]
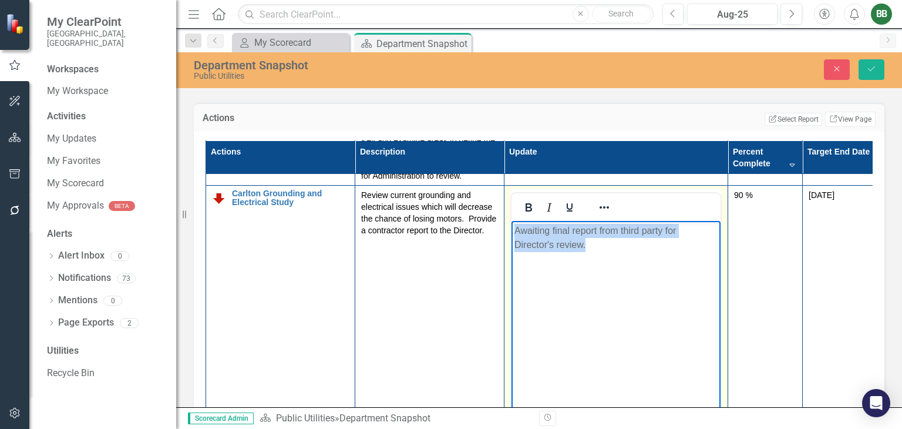
drag, startPoint x: 614, startPoint y: 246, endPoint x: 477, endPoint y: 223, distance: 138.7
click at [511, 223] on html "Awaiting final report from third party for Director's review." at bounding box center [615, 309] width 209 height 176
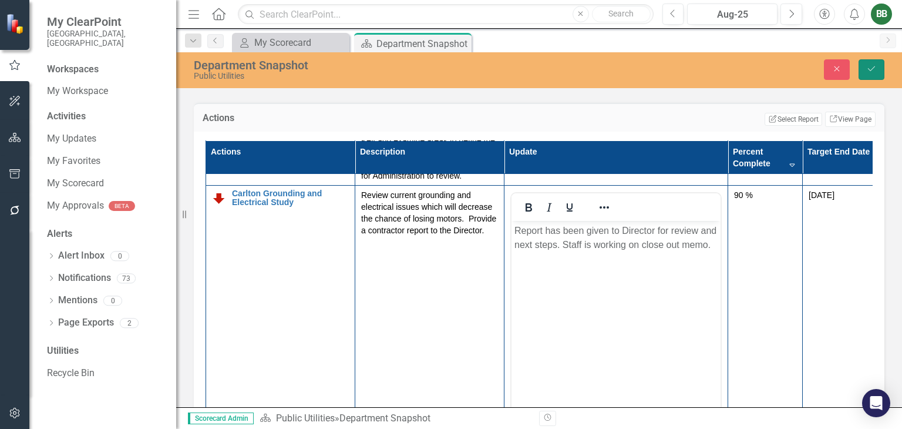
click at [869, 74] on button "Save" at bounding box center [871, 69] width 26 height 21
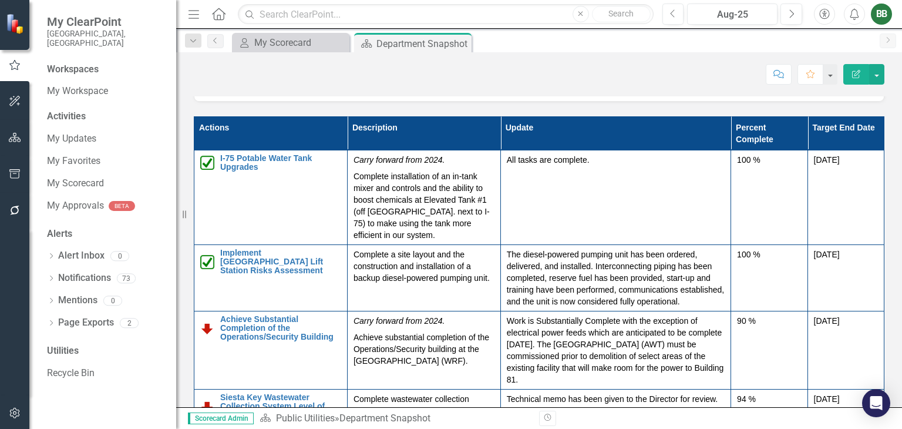
scroll to position [1625, 0]
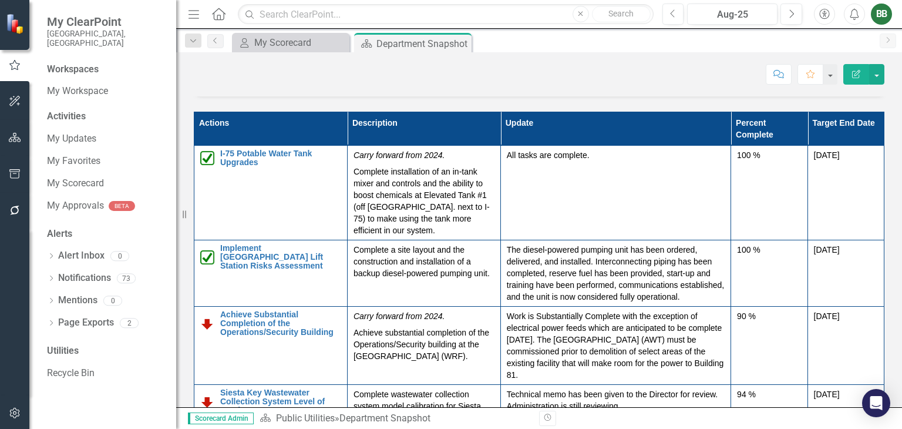
click at [766, 139] on th "Percent Complete" at bounding box center [769, 128] width 76 height 33
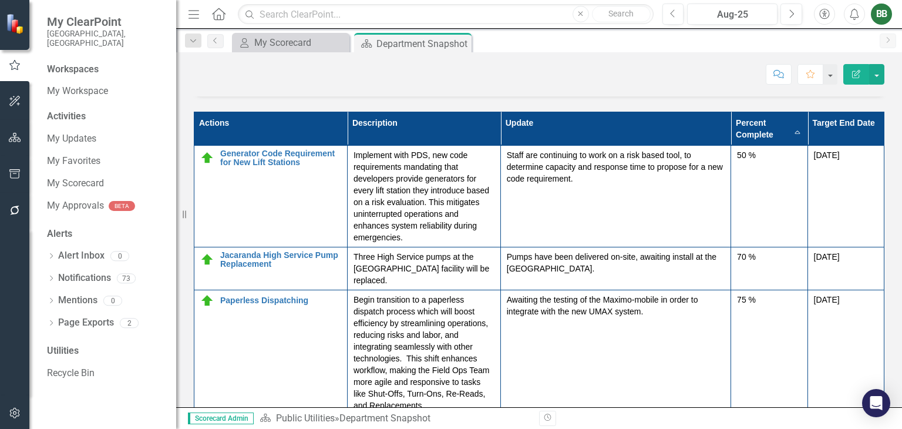
click at [766, 139] on th "Percent Complete Sort Ascending" at bounding box center [769, 128] width 76 height 33
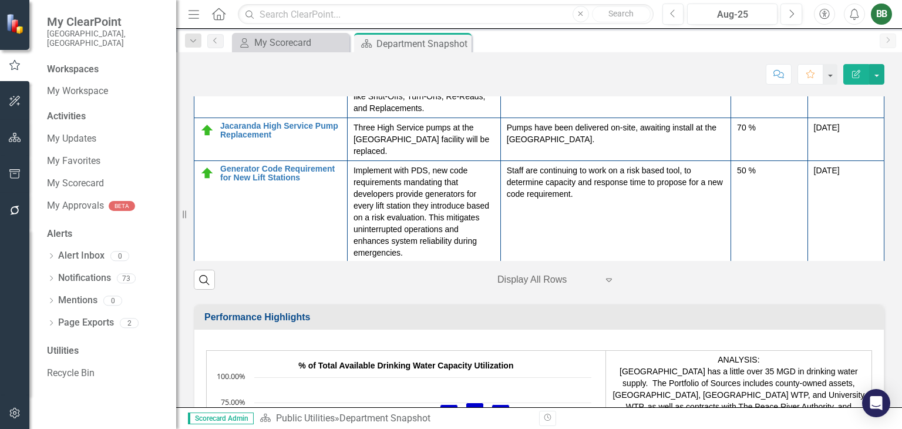
scroll to position [1806, 0]
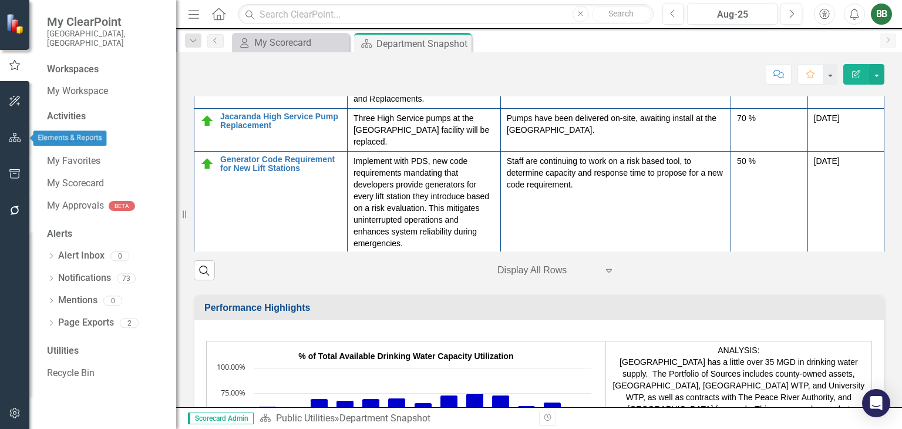
click at [15, 139] on icon "button" at bounding box center [15, 137] width 12 height 9
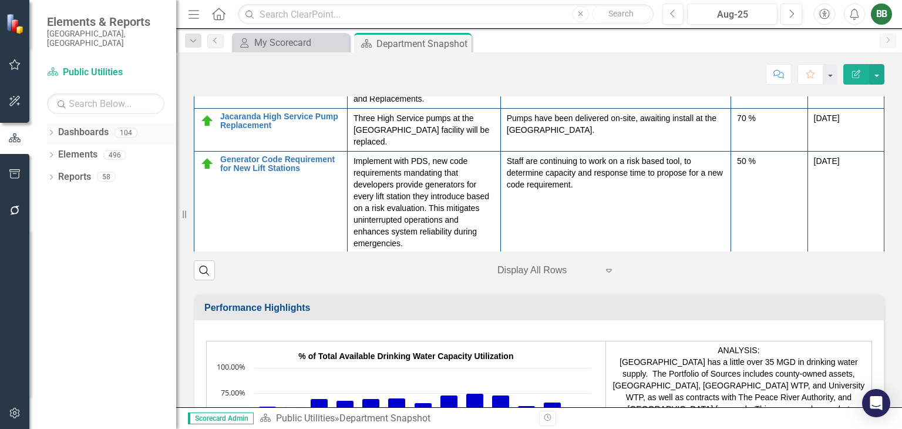
click at [75, 126] on link "Dashboards" at bounding box center [83, 133] width 50 height 14
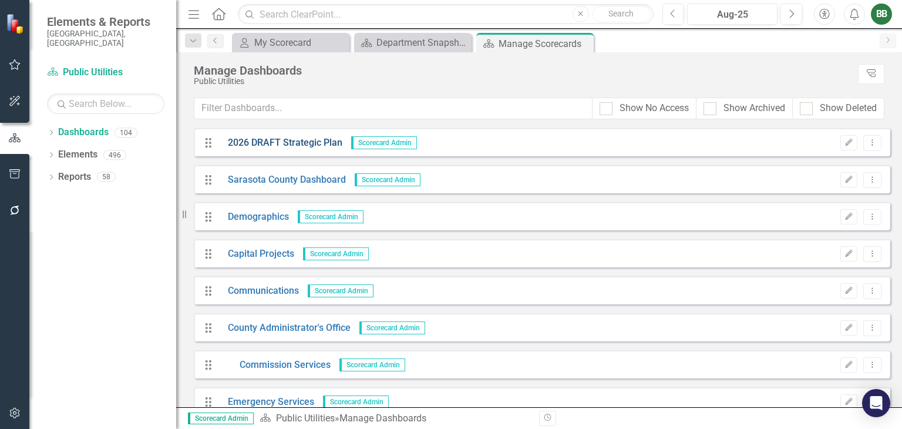
click at [315, 143] on link "2026 DRAFT Strategic Plan" at bounding box center [280, 143] width 123 height 14
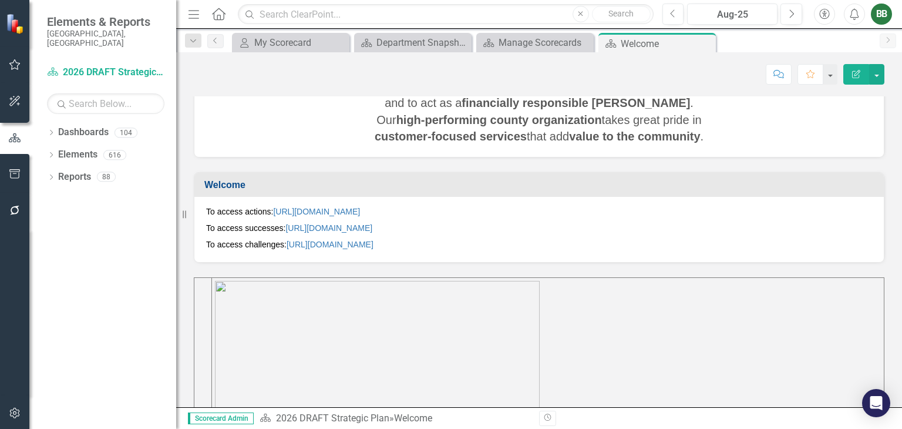
scroll to position [277, 0]
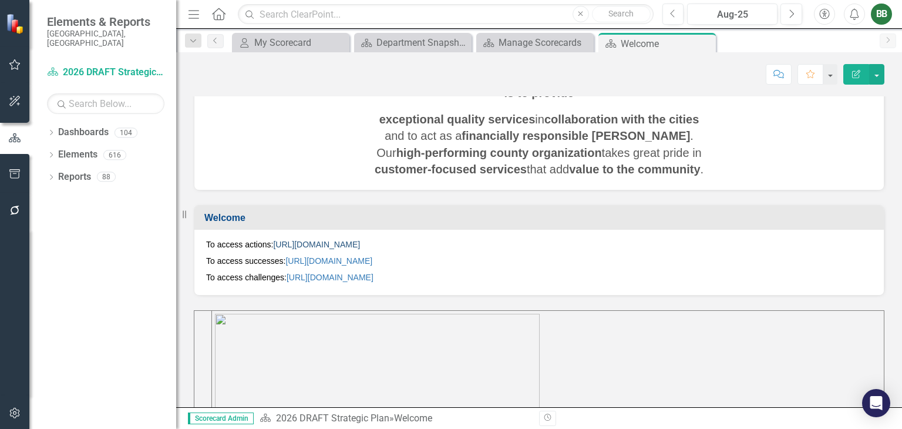
click at [360, 241] on link "[URL][DOMAIN_NAME]" at bounding box center [316, 244] width 87 height 9
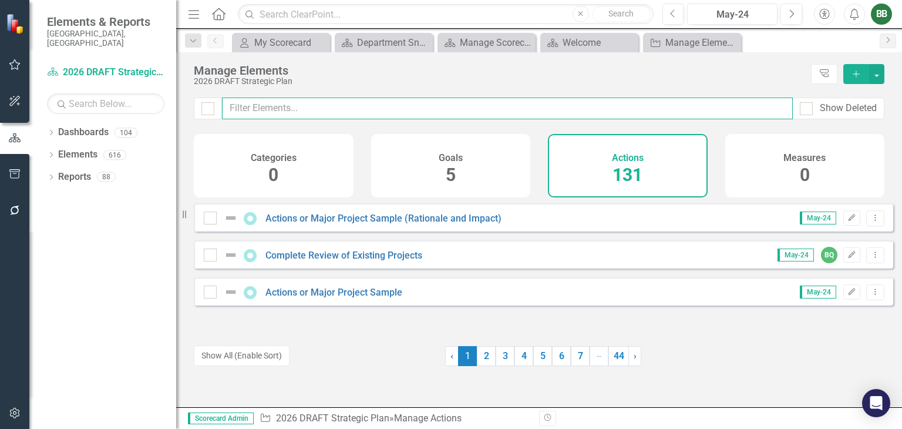
click at [589, 105] on input "text" at bounding box center [507, 108] width 571 height 22
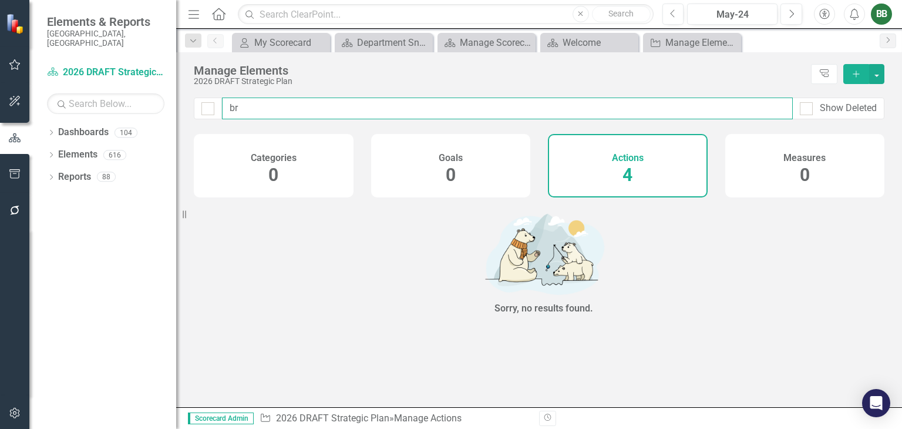
type input "b"
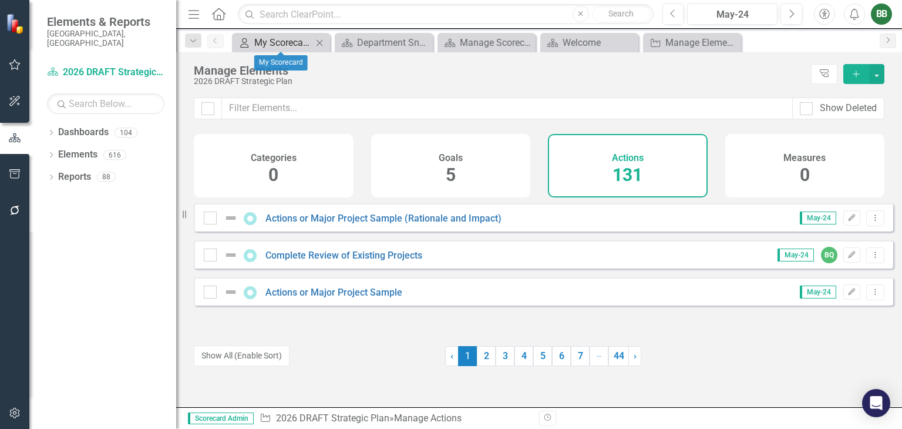
click at [280, 43] on div "My Scorecard" at bounding box center [283, 42] width 58 height 15
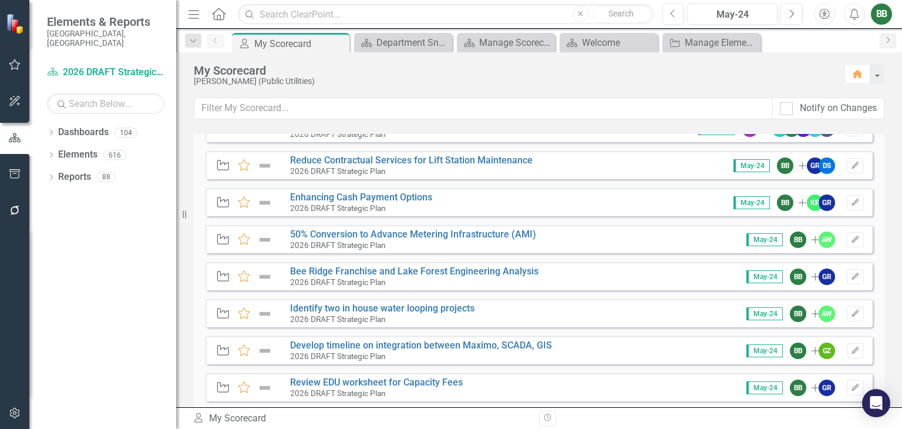
scroll to position [497, 0]
